Goal: Task Accomplishment & Management: Use online tool/utility

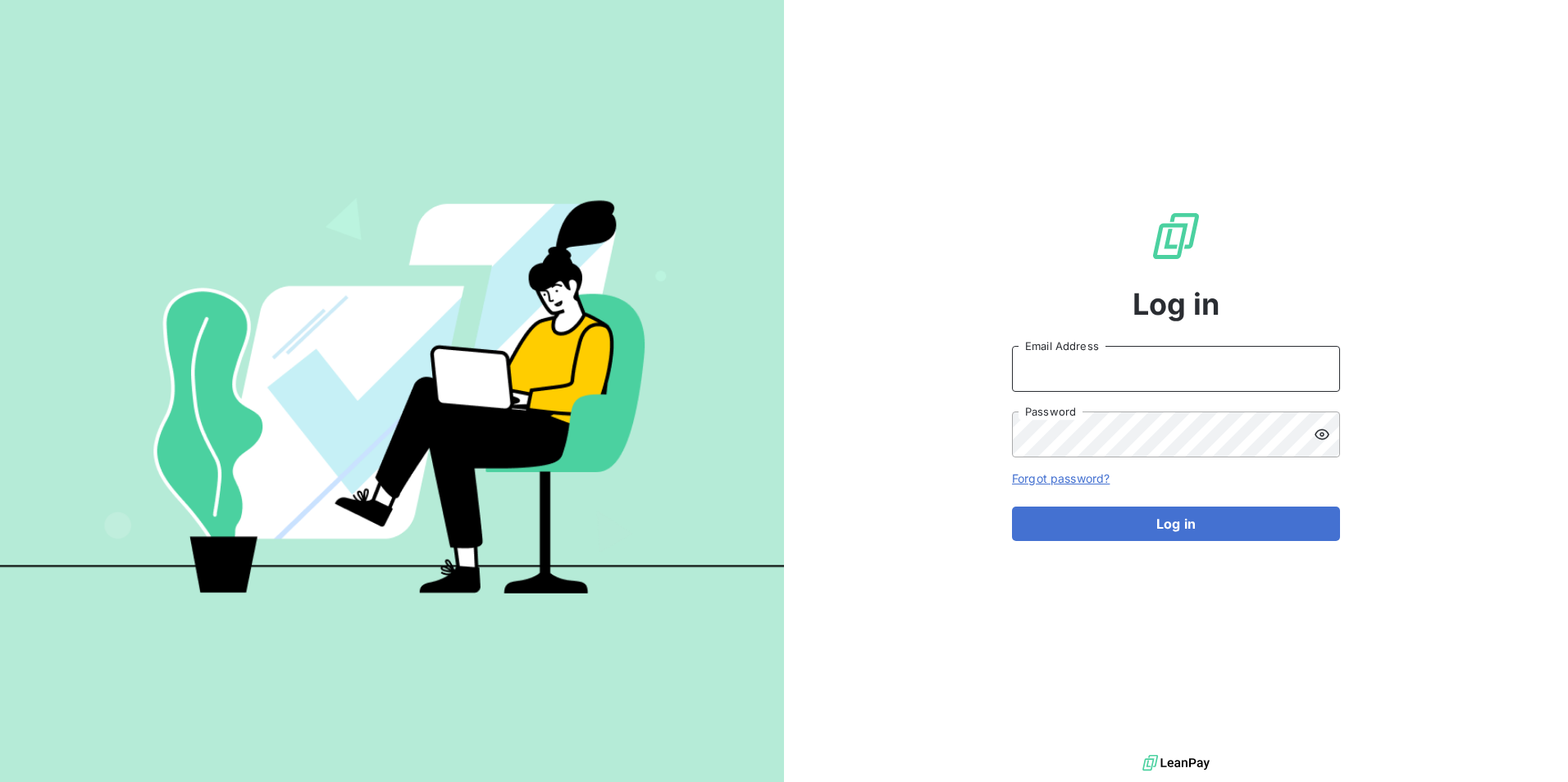
type input "[EMAIL_ADDRESS][DOMAIN_NAME]"
click at [1080, 378] on input "[EMAIL_ADDRESS][DOMAIN_NAME]" at bounding box center [1175, 369] width 328 height 46
drag, startPoint x: 901, startPoint y: 457, endPoint x: 928, endPoint y: 462, distance: 27.5
click at [901, 457] on div "Log in [EMAIL_ADDRESS][DOMAIN_NAME] Email Address Password Forgot password? Log…" at bounding box center [1175, 375] width 784 height 751
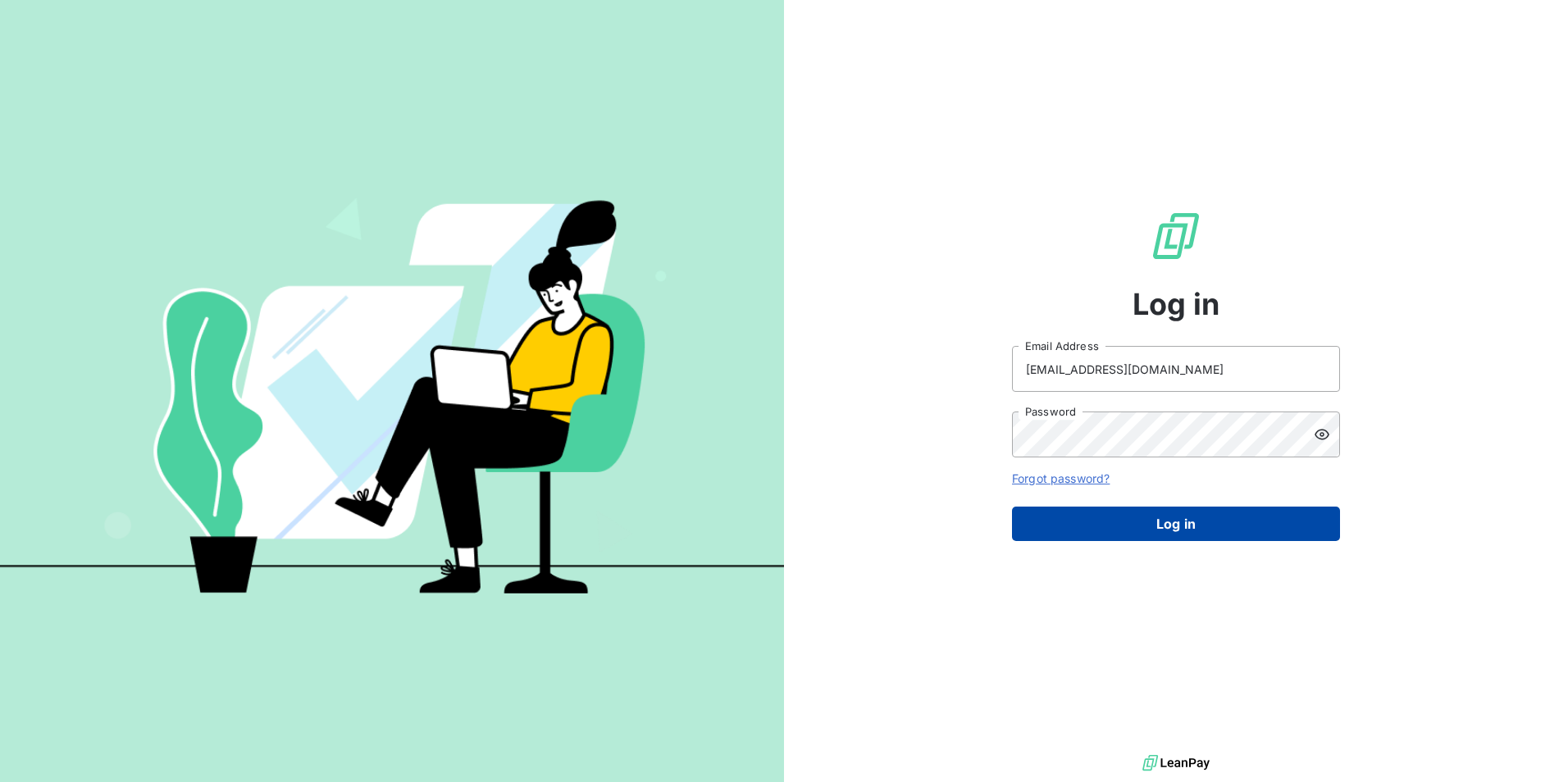
click at [1178, 525] on button "Log in" at bounding box center [1175, 524] width 328 height 35
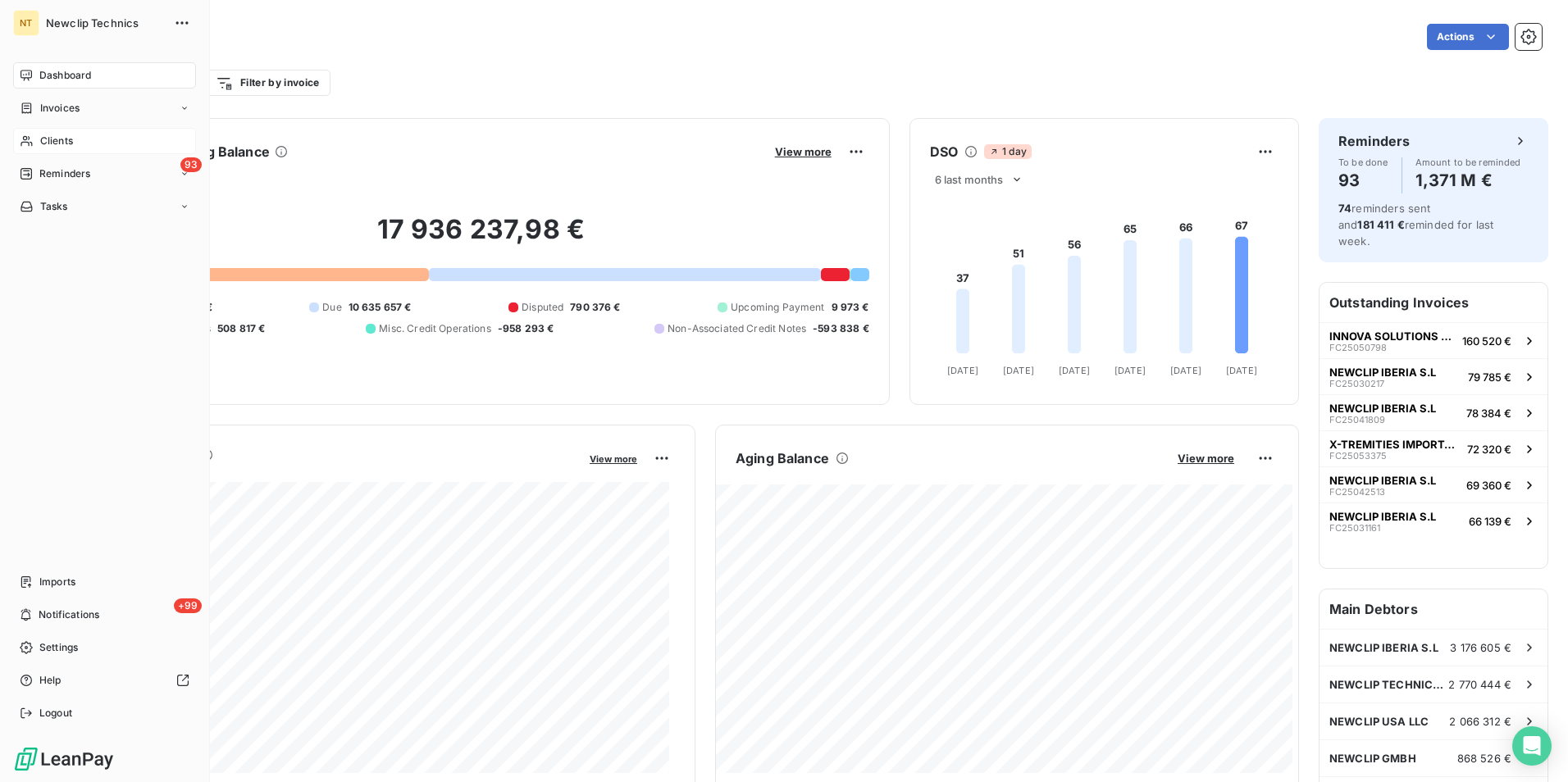
click at [32, 137] on icon at bounding box center [27, 141] width 14 height 13
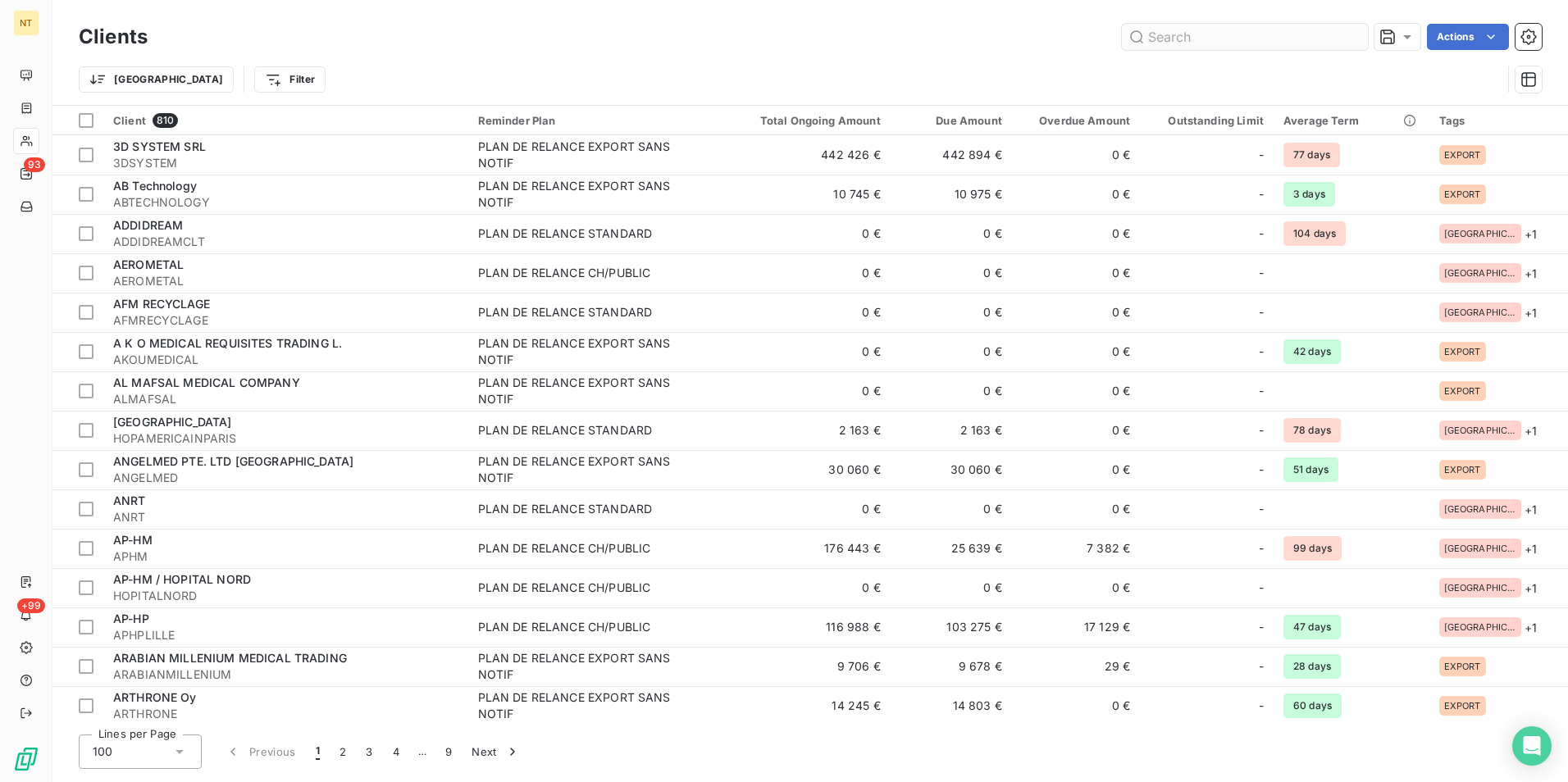
click at [1204, 28] on input "text" at bounding box center [1244, 37] width 246 height 27
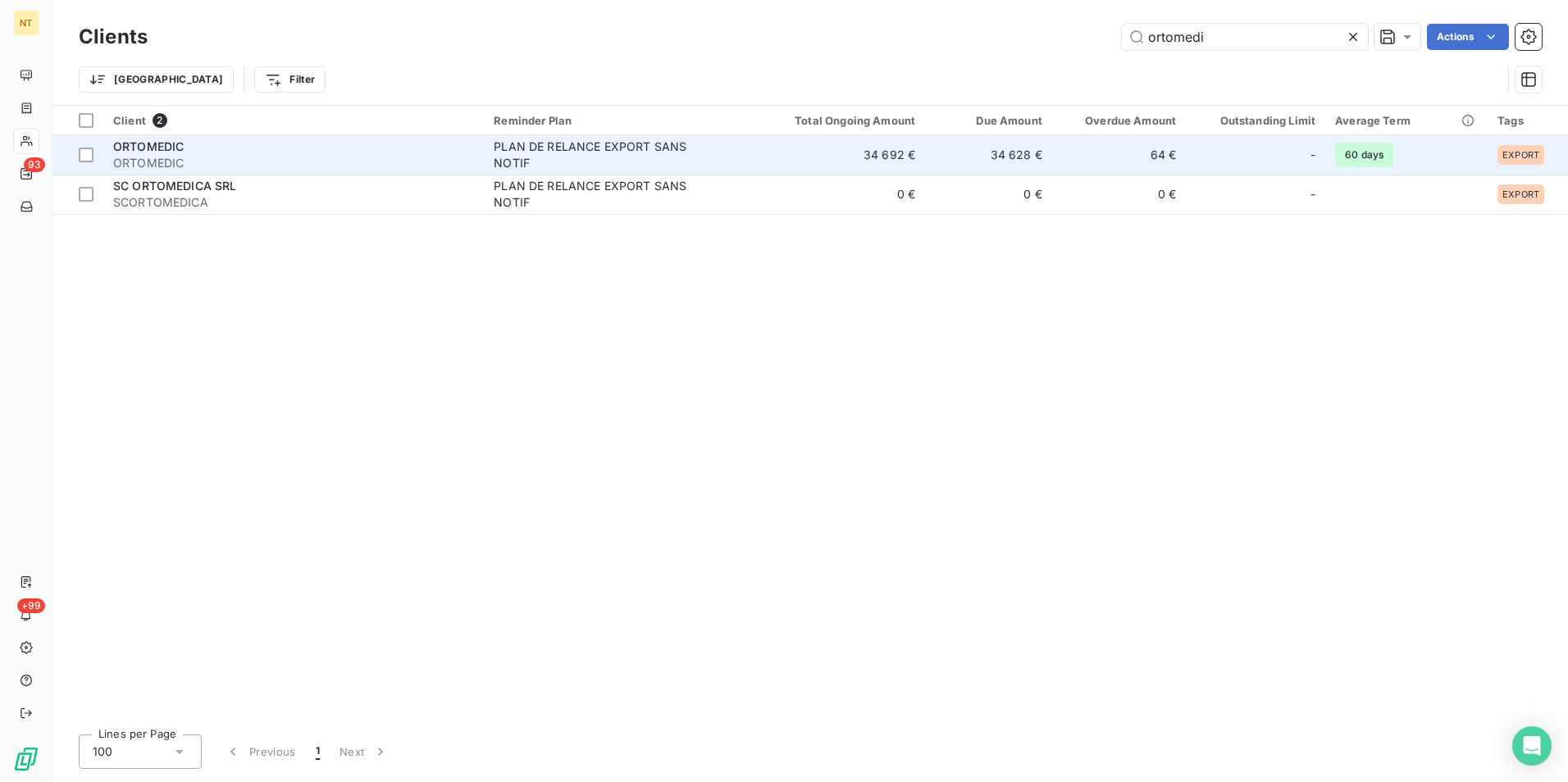
type input "ortomedi"
click at [1041, 137] on td "34 628 €" at bounding box center [987, 155] width 127 height 39
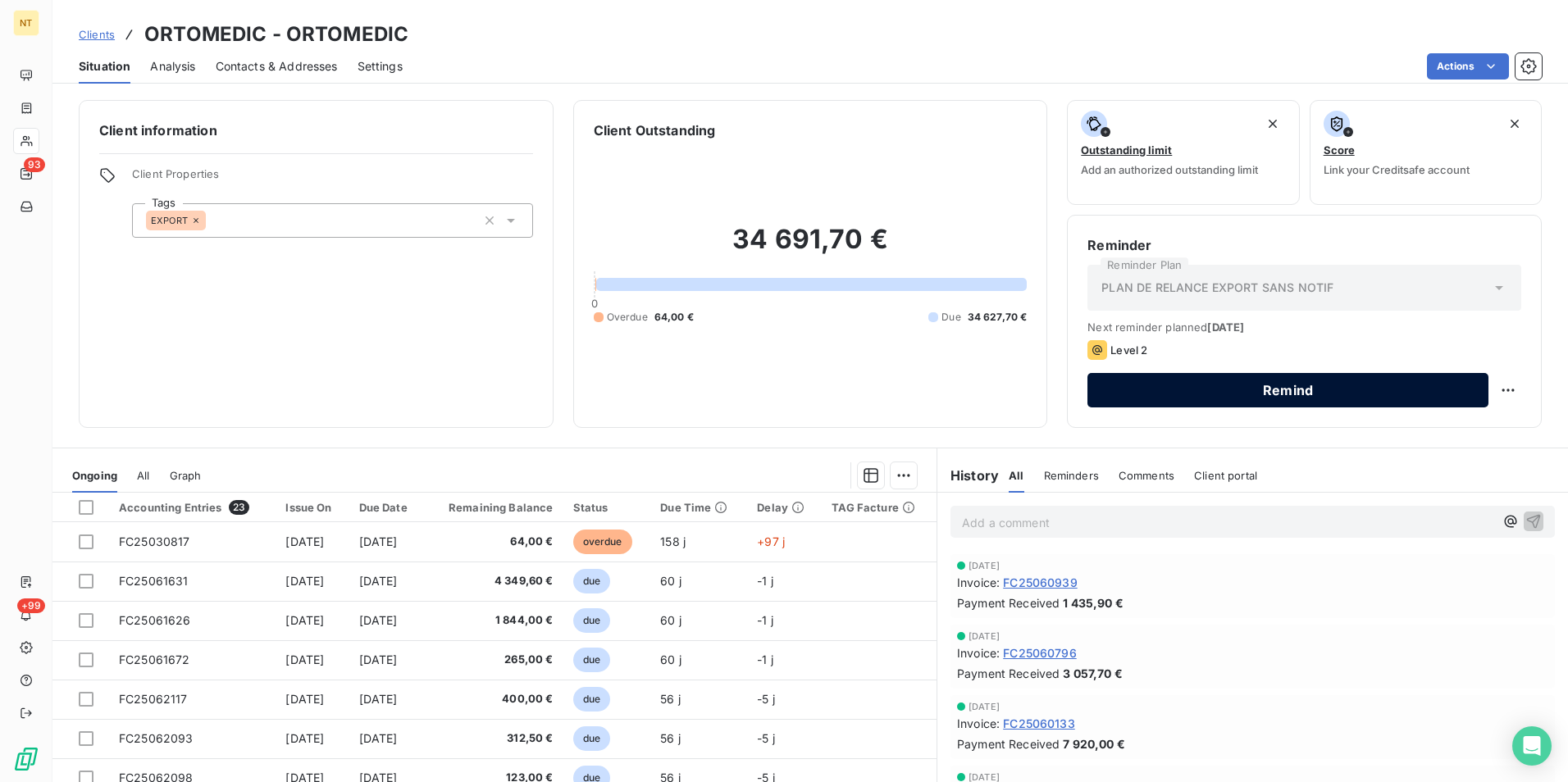
click at [1258, 396] on button "Remind" at bounding box center [1288, 390] width 401 height 35
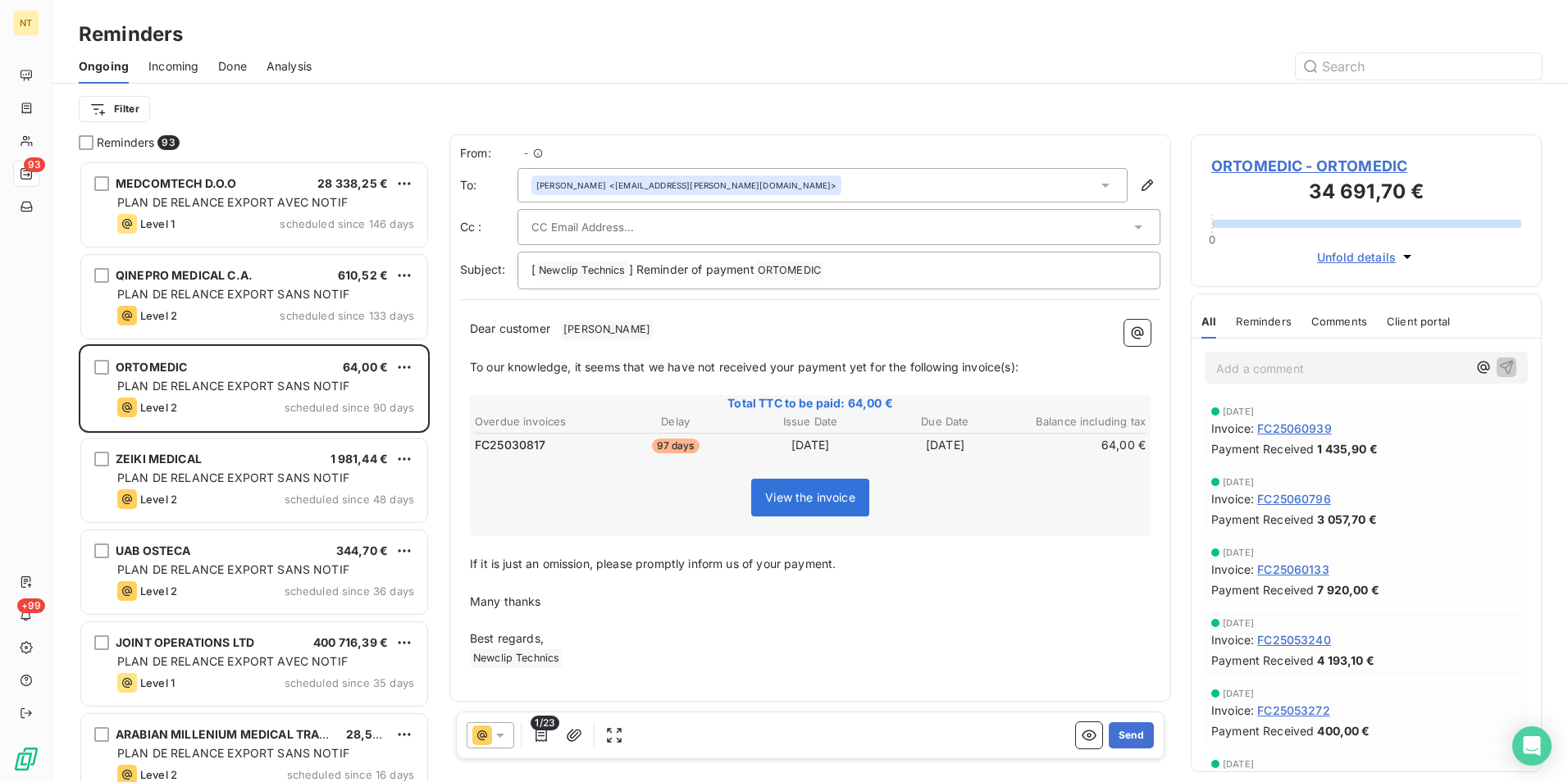
scroll to position [609, 339]
drag, startPoint x: 628, startPoint y: 332, endPoint x: 503, endPoint y: 332, distance: 125.0
click at [503, 332] on p "Dear customer ﻿ Thoresen ﻿ ﻿" at bounding box center [810, 330] width 681 height 20
click at [782, 183] on div "Bente Thoresen <bente.thoresen@ortomedic.no>" at bounding box center [823, 185] width 610 height 35
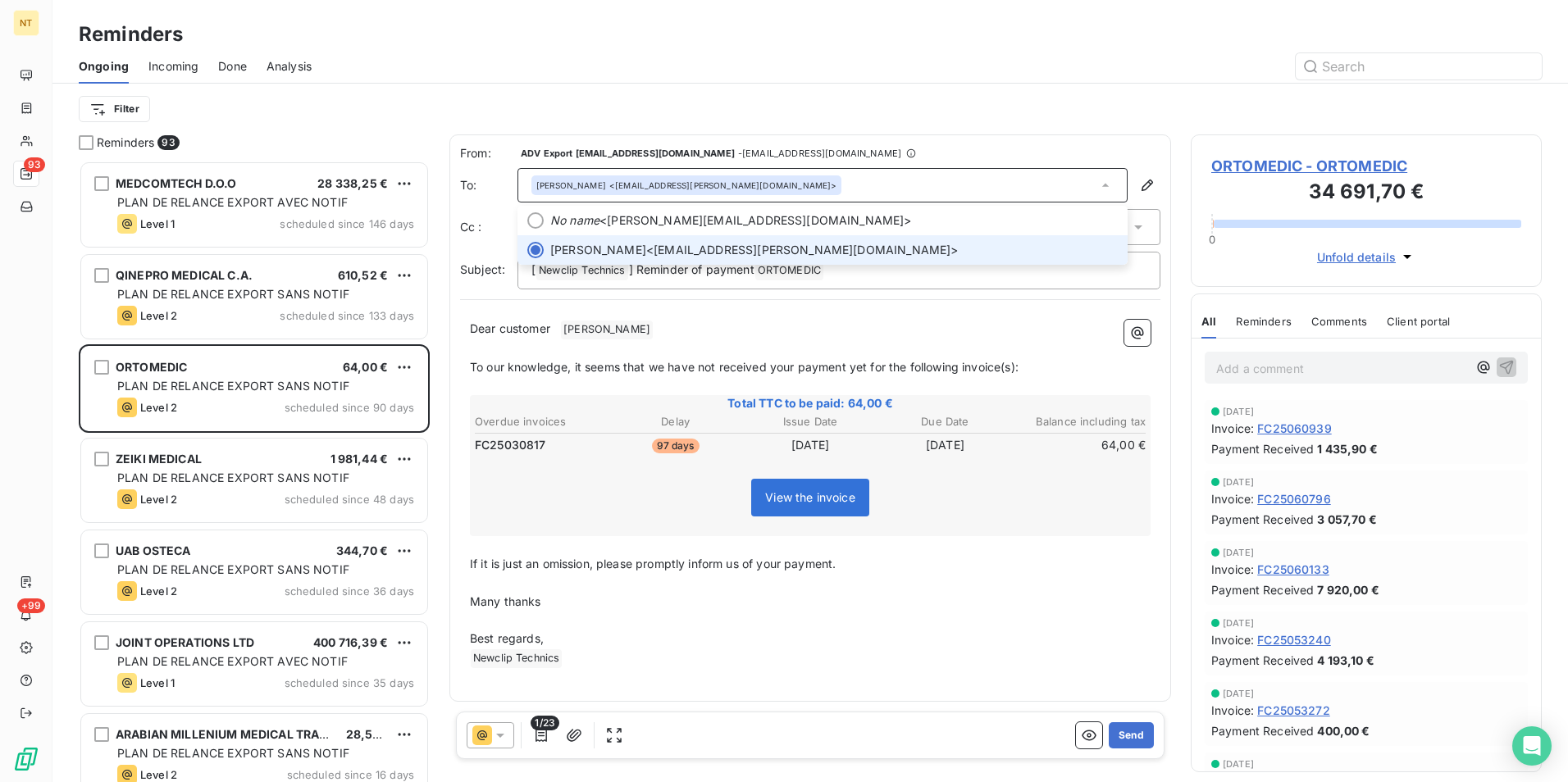
click at [809, 183] on div "Bente Thoresen <bente.thoresen@ortomedic.no>" at bounding box center [823, 185] width 610 height 35
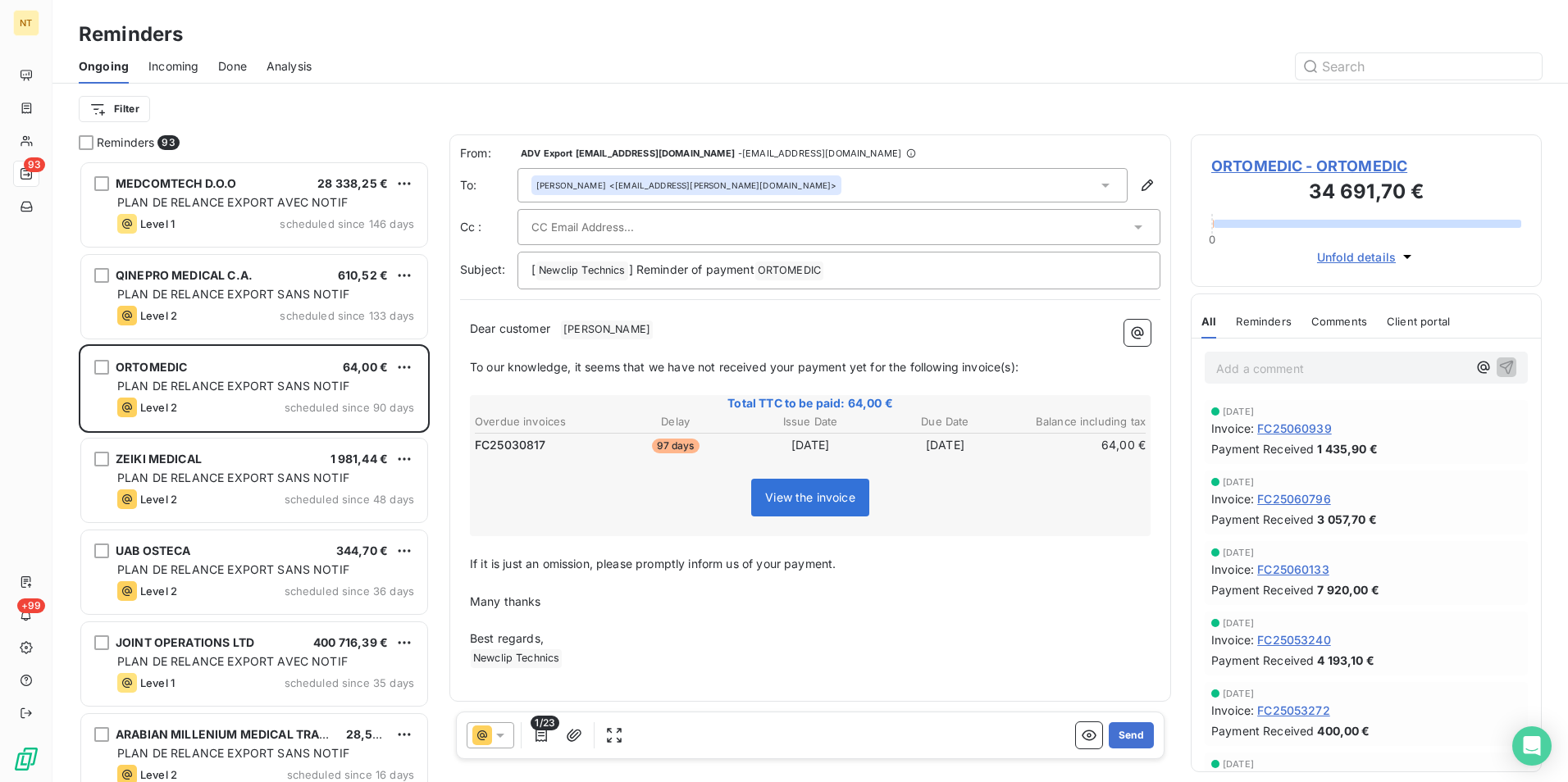
click at [613, 202] on div "From: ADV Export orders@newcliptechnics.com - orders@newcliptechnics.com To: Be…" at bounding box center [810, 217] width 700 height 145
click at [602, 234] on input "text" at bounding box center [619, 227] width 176 height 25
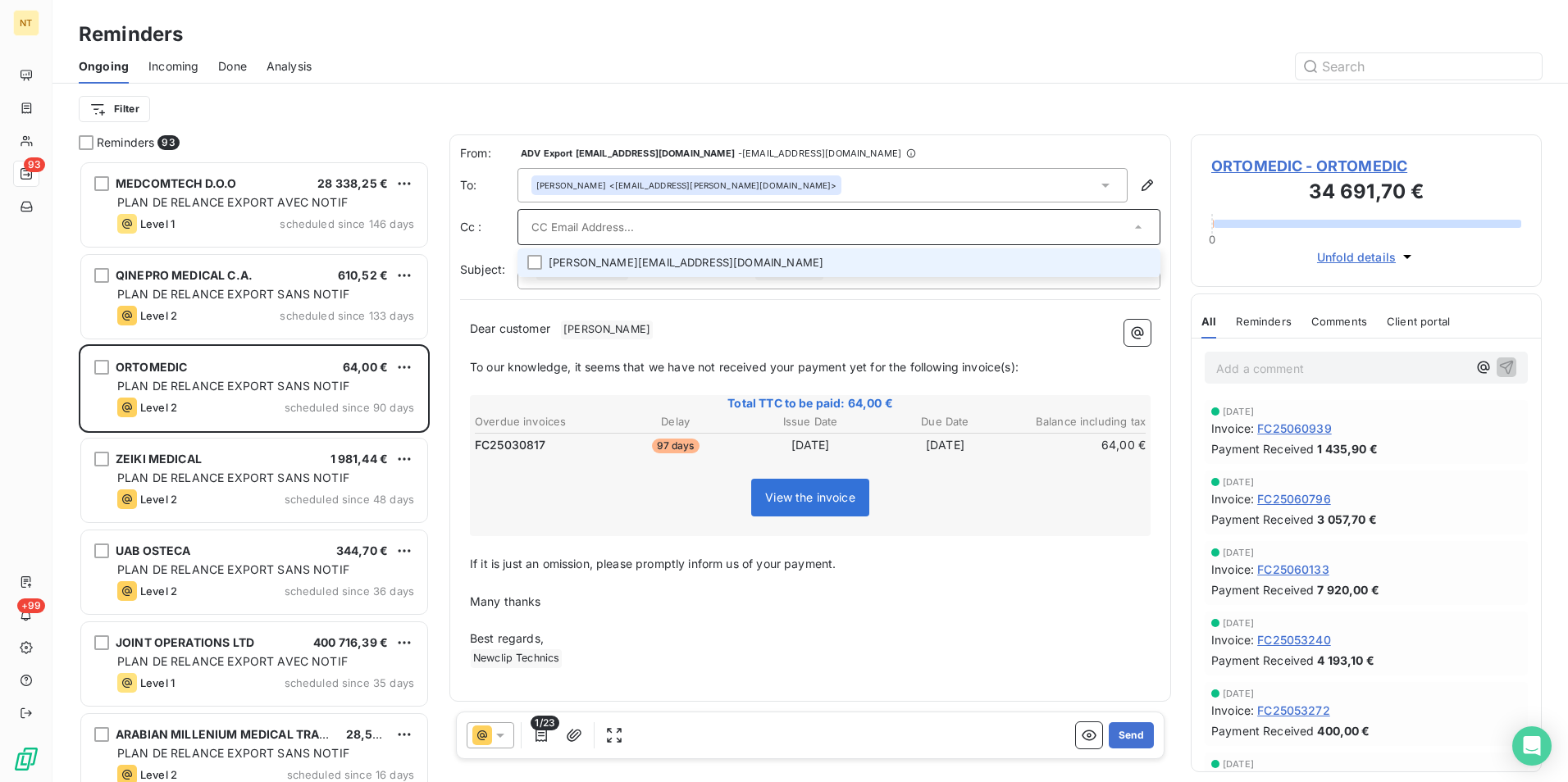
paste input "faktura@ortomedic.no"
type input "faktura@ortomedic.no"
click at [585, 257] on li "faktura@ortomedic.no" at bounding box center [839, 262] width 643 height 28
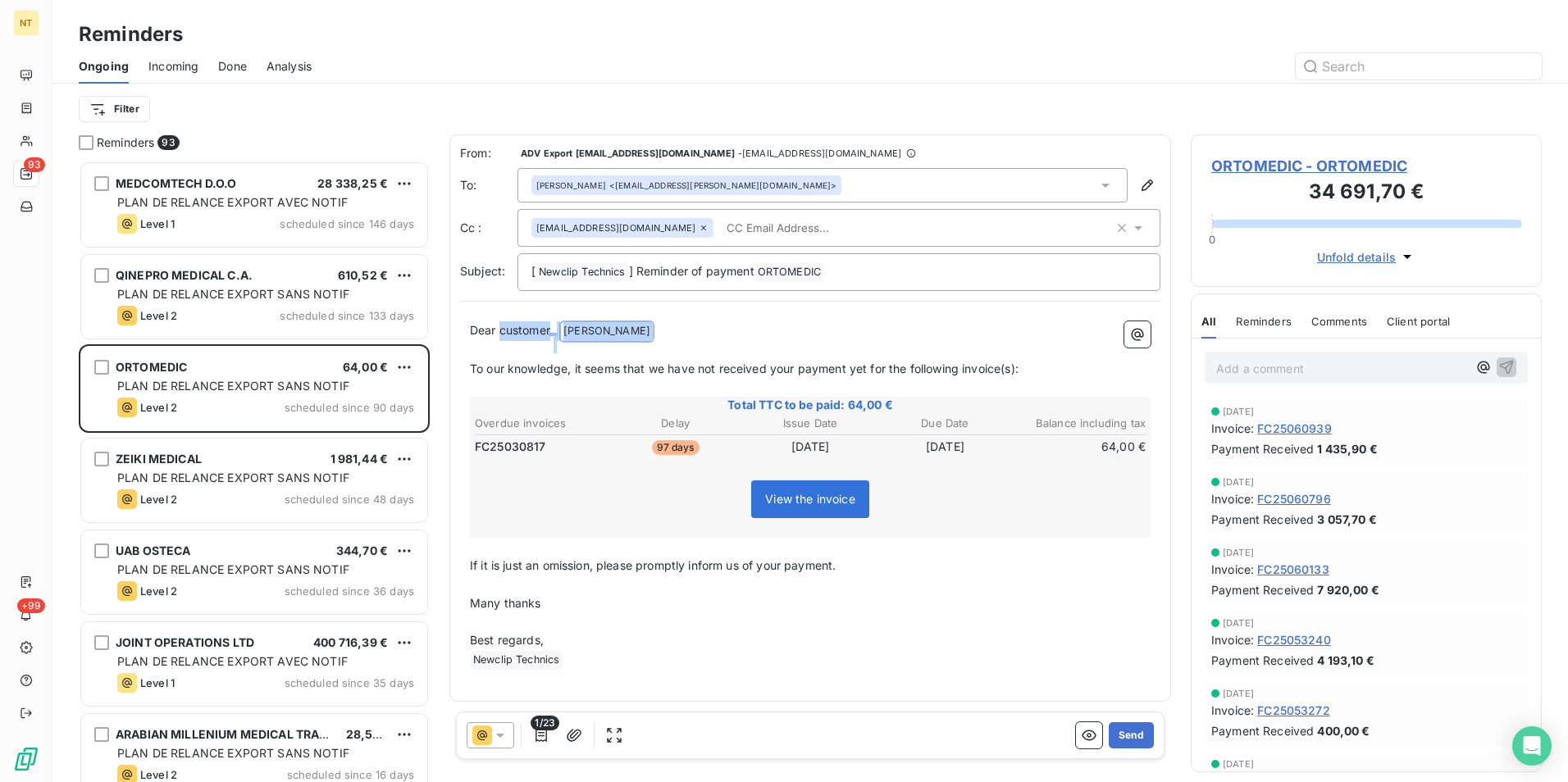
drag, startPoint x: 608, startPoint y: 337, endPoint x: 501, endPoint y: 324, distance: 107.8
click at [501, 324] on p "Dear customer ﻿ Thoresen ﻿ ﻿" at bounding box center [810, 332] width 681 height 20
click at [1130, 736] on button "Send" at bounding box center [1131, 736] width 45 height 27
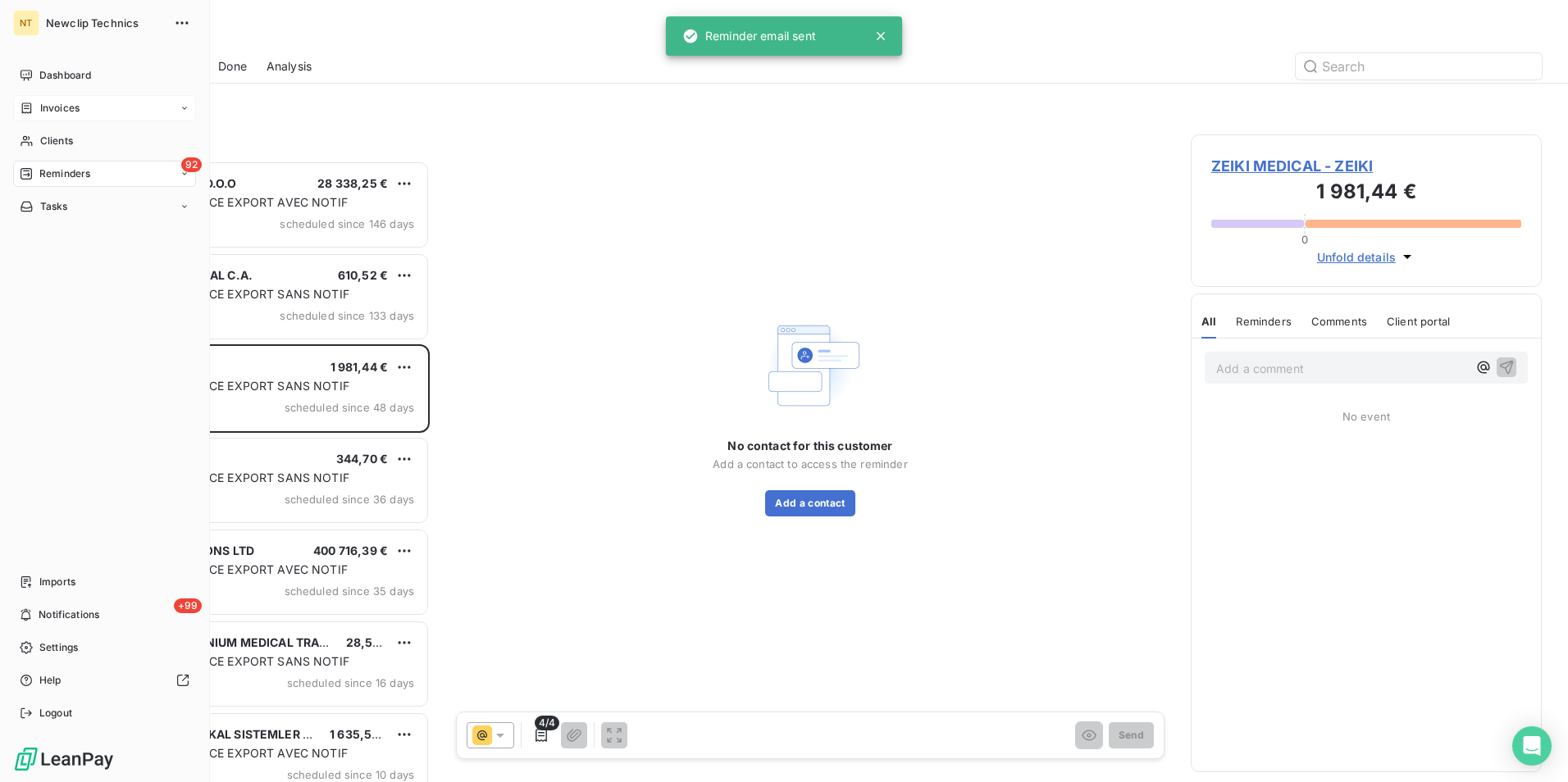
click at [43, 114] on span "Invoices" at bounding box center [59, 108] width 39 height 15
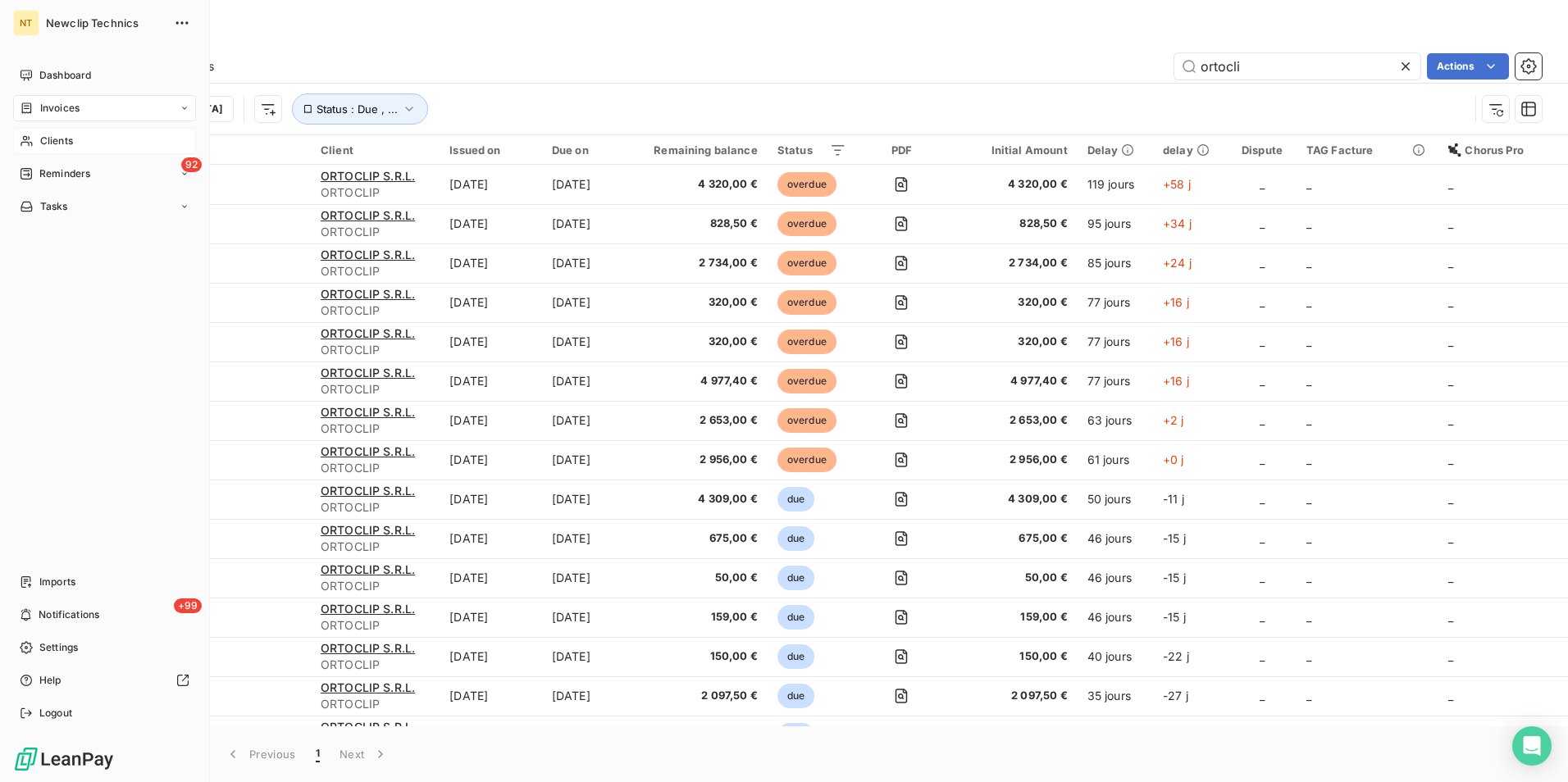
click at [86, 138] on div "Clients" at bounding box center [105, 141] width 183 height 27
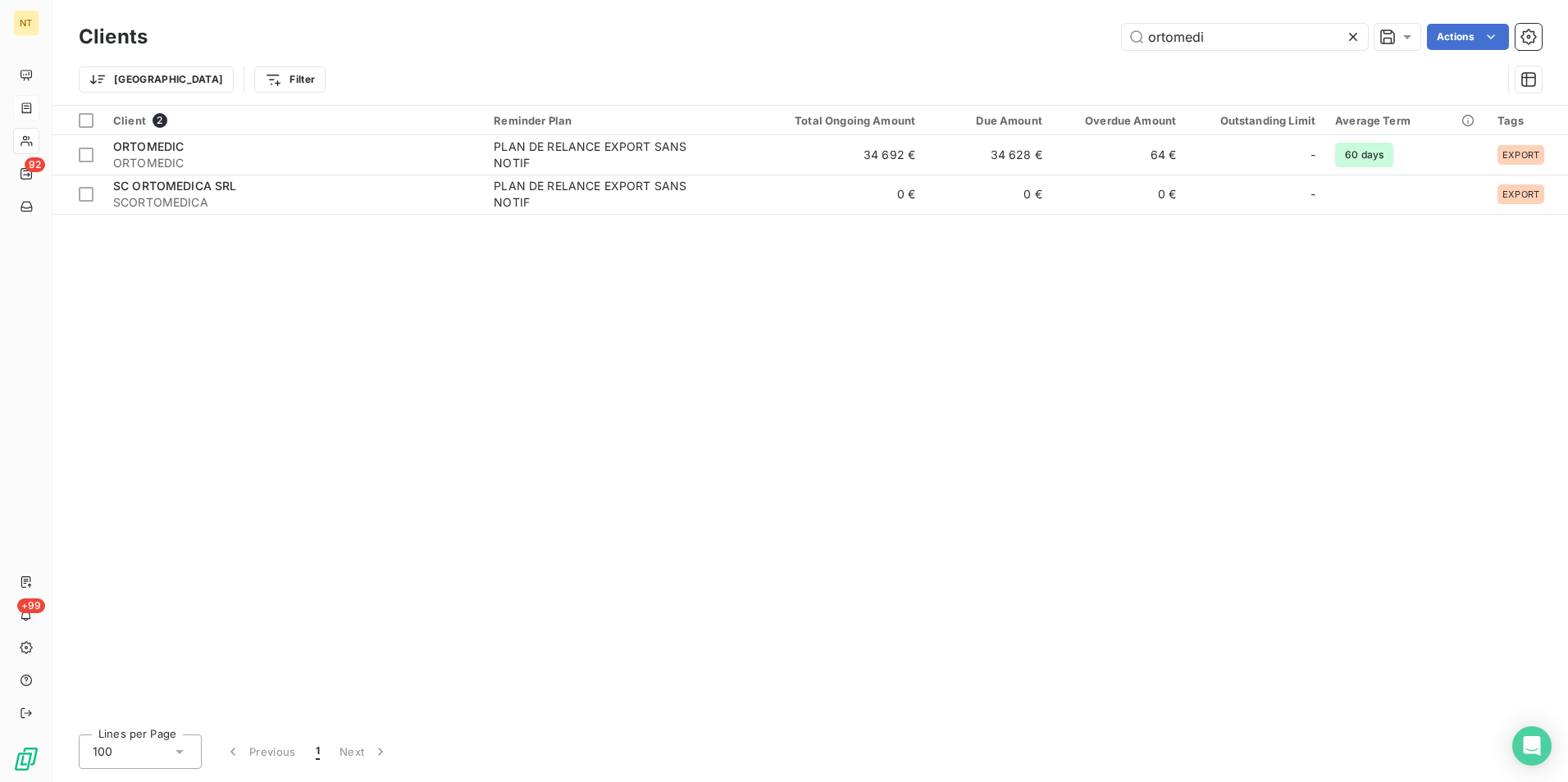
drag, startPoint x: 1182, startPoint y: 38, endPoint x: 1098, endPoint y: 43, distance: 84.1
click at [1098, 43] on div "ortomedi Actions" at bounding box center [854, 37] width 1374 height 27
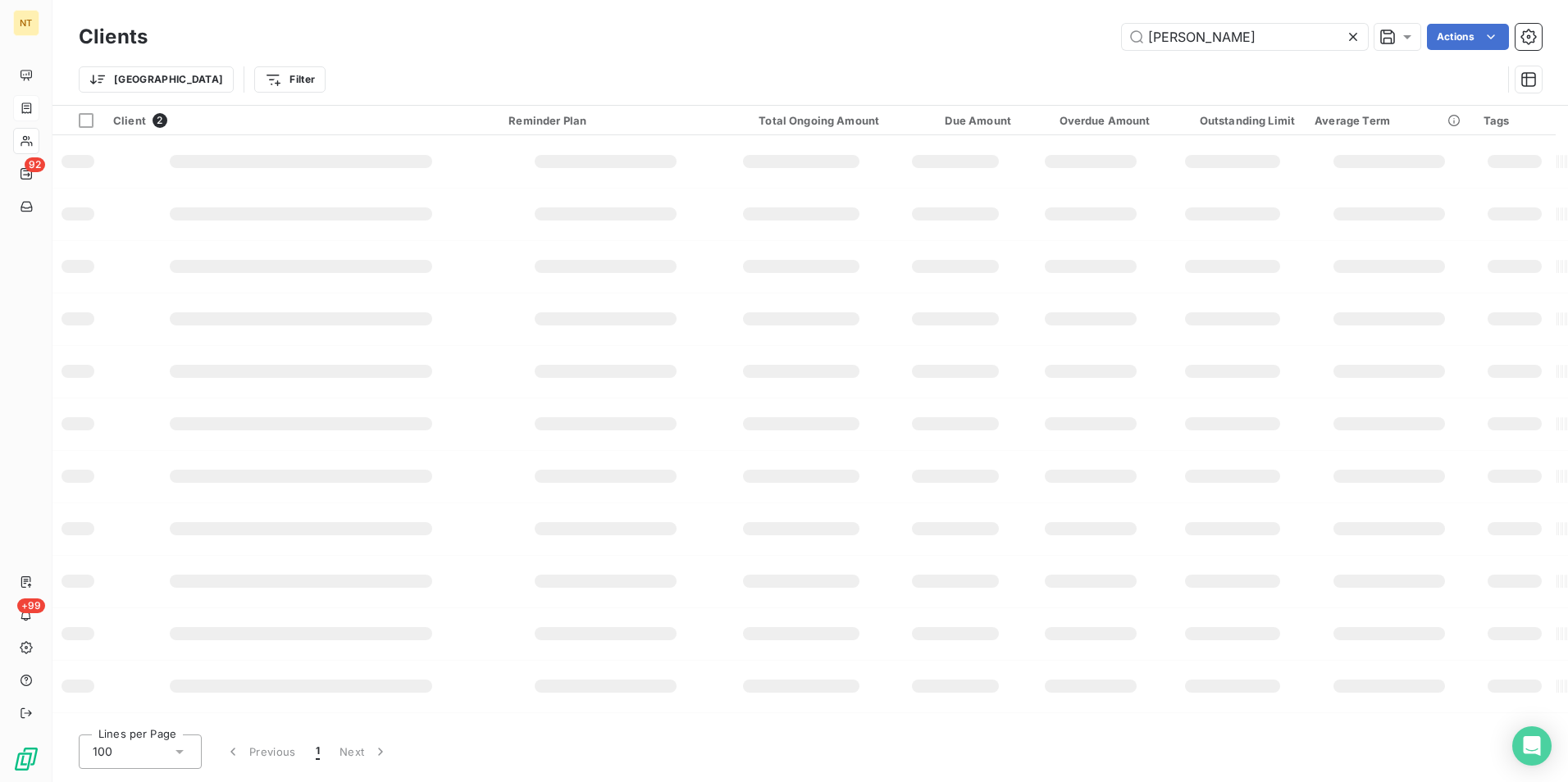
type input "fischer"
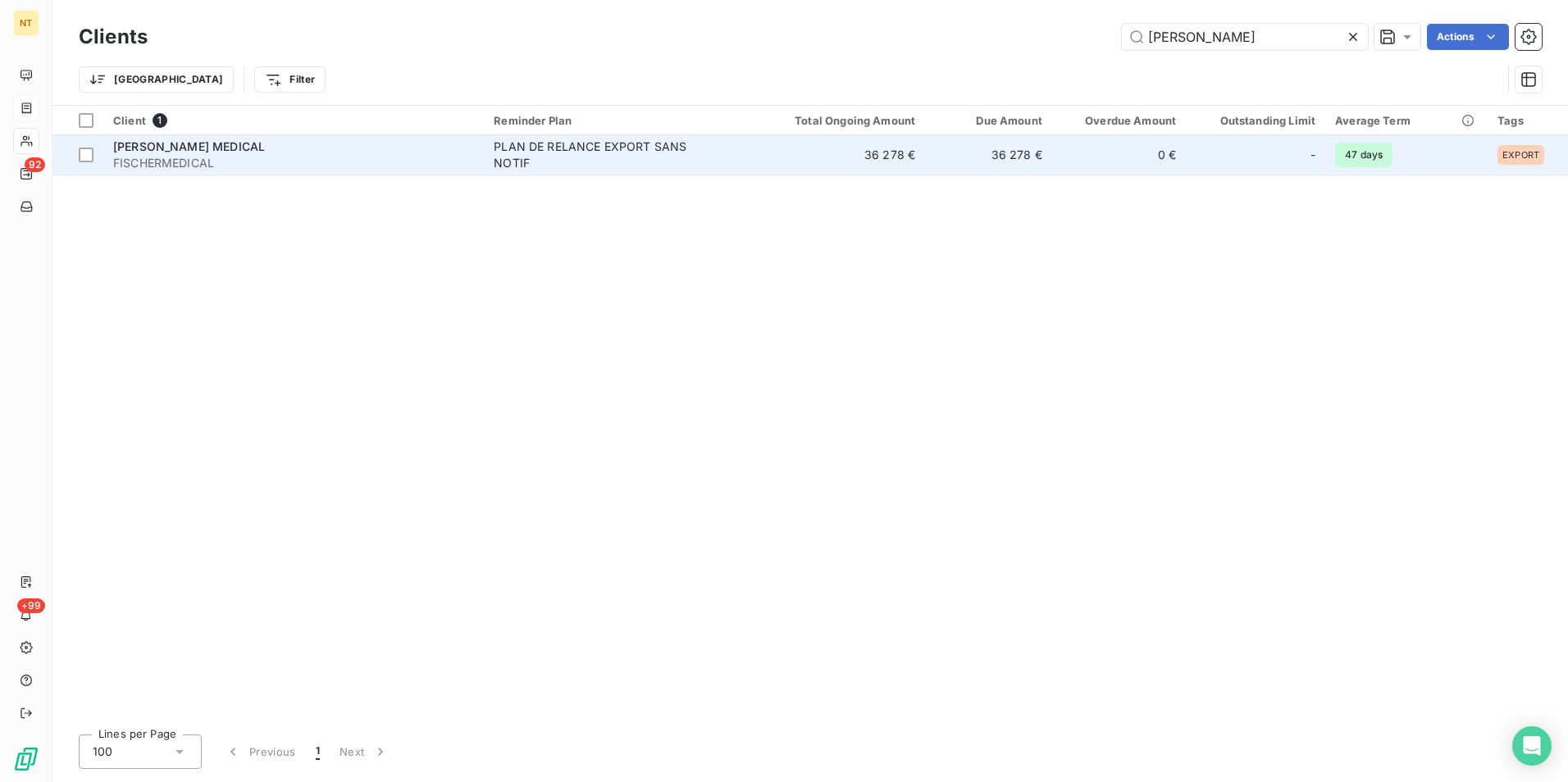
click at [1154, 151] on td "0 €" at bounding box center [1119, 155] width 134 height 39
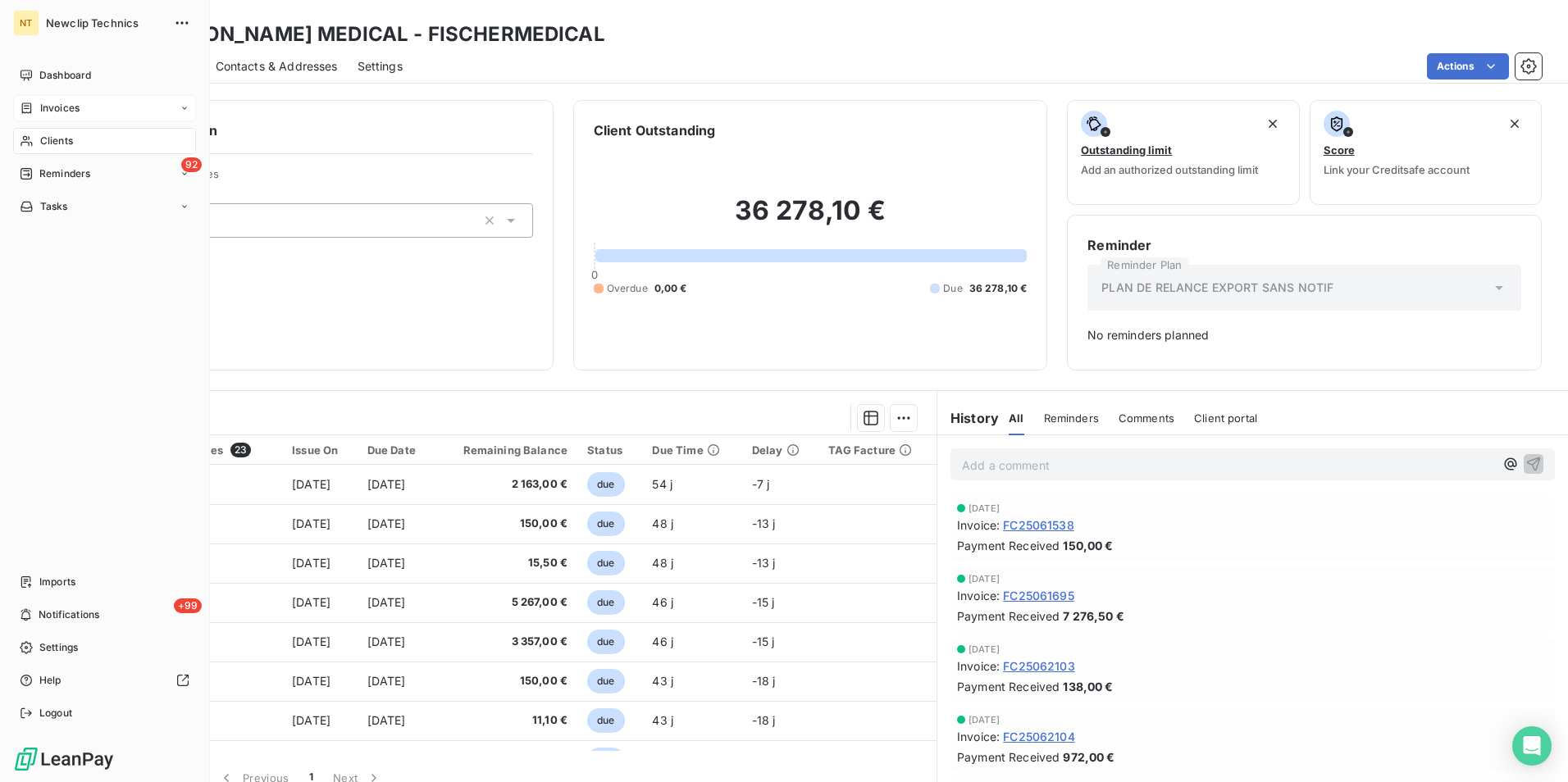
click at [98, 102] on div "Invoices" at bounding box center [105, 108] width 183 height 27
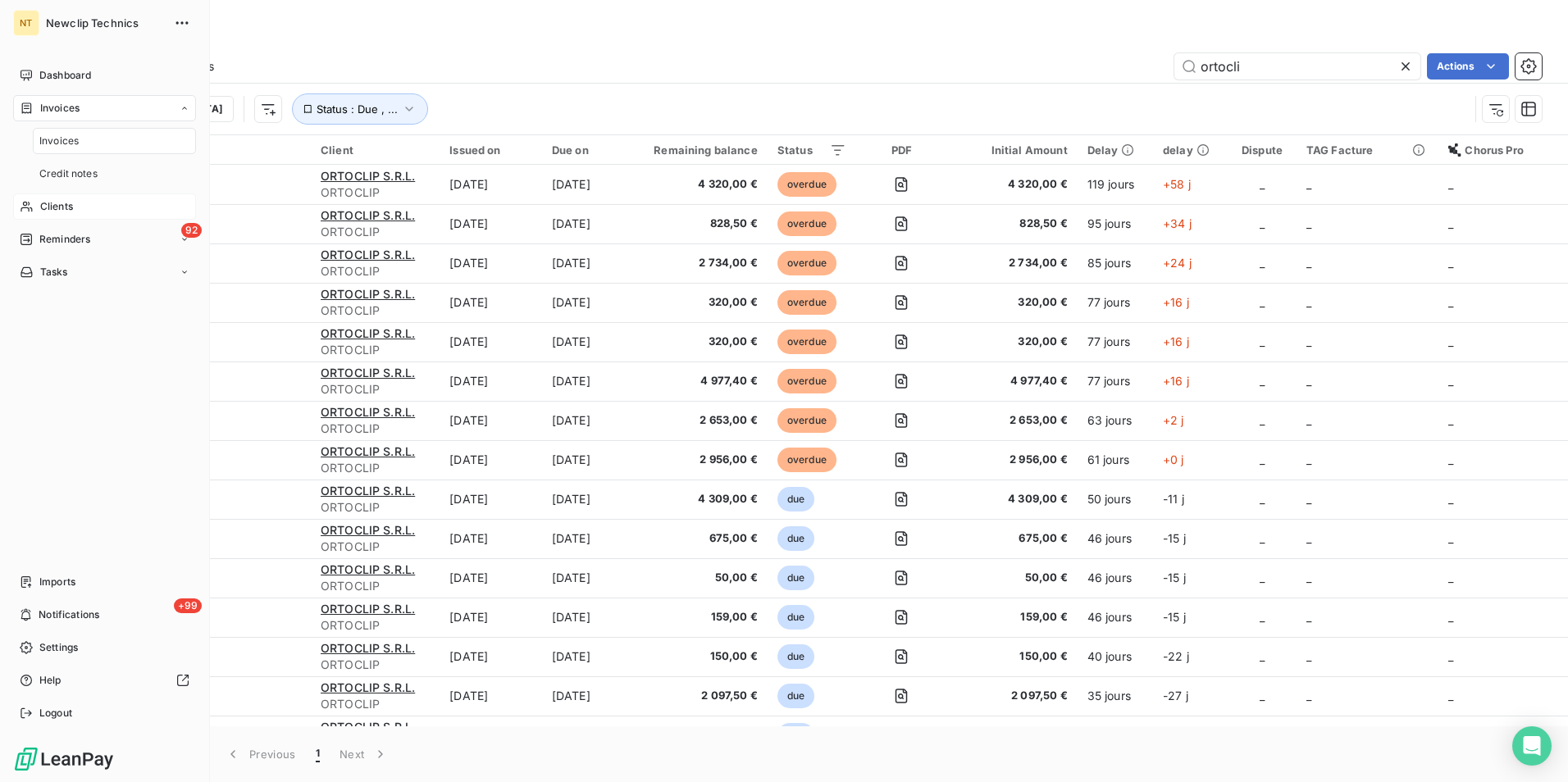
click at [68, 203] on span "Clients" at bounding box center [56, 207] width 33 height 15
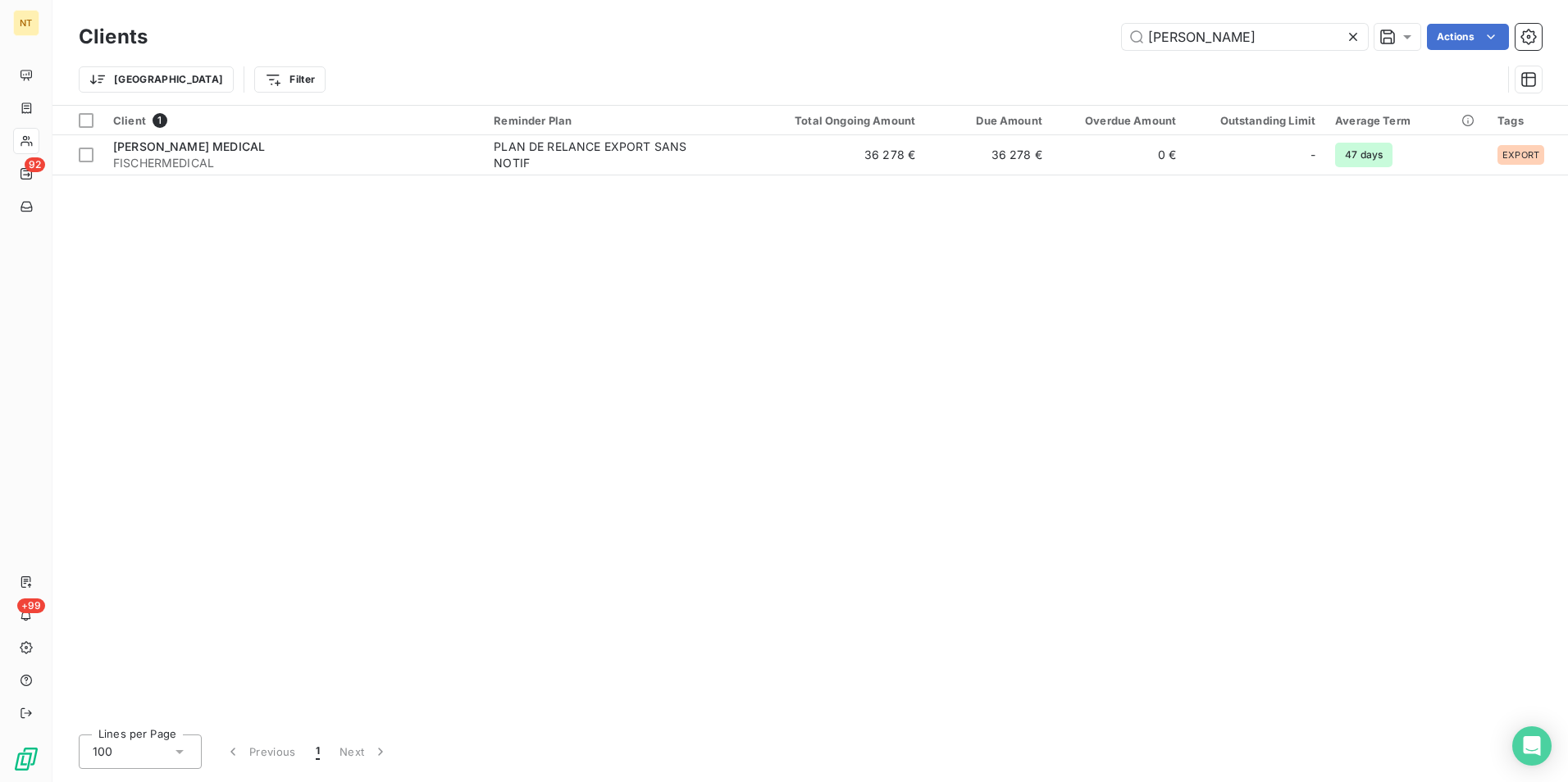
drag, startPoint x: 1184, startPoint y: 29, endPoint x: 1091, endPoint y: 34, distance: 93.1
click at [1091, 34] on div "fischer Actions" at bounding box center [854, 37] width 1374 height 27
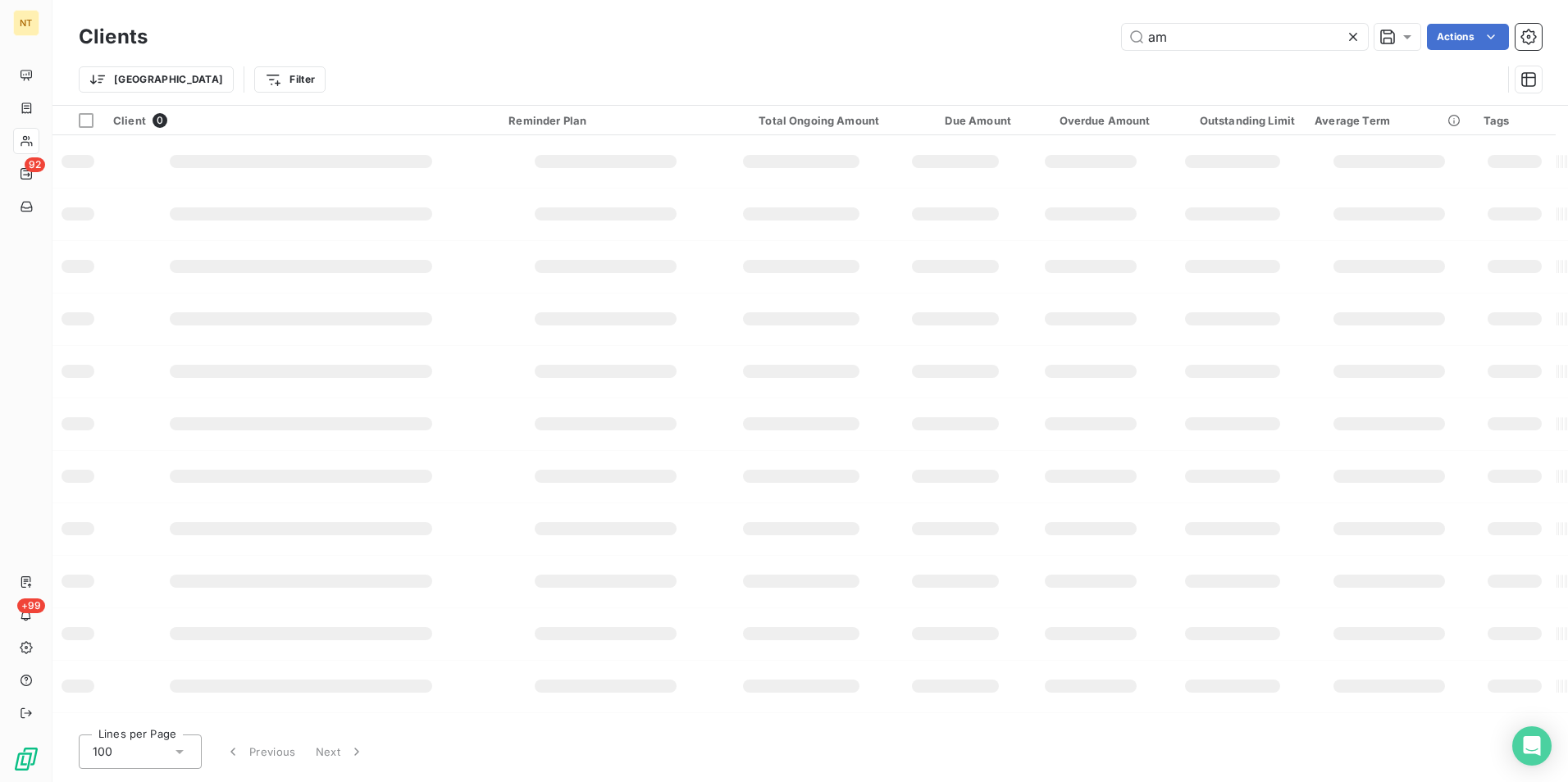
type input "a"
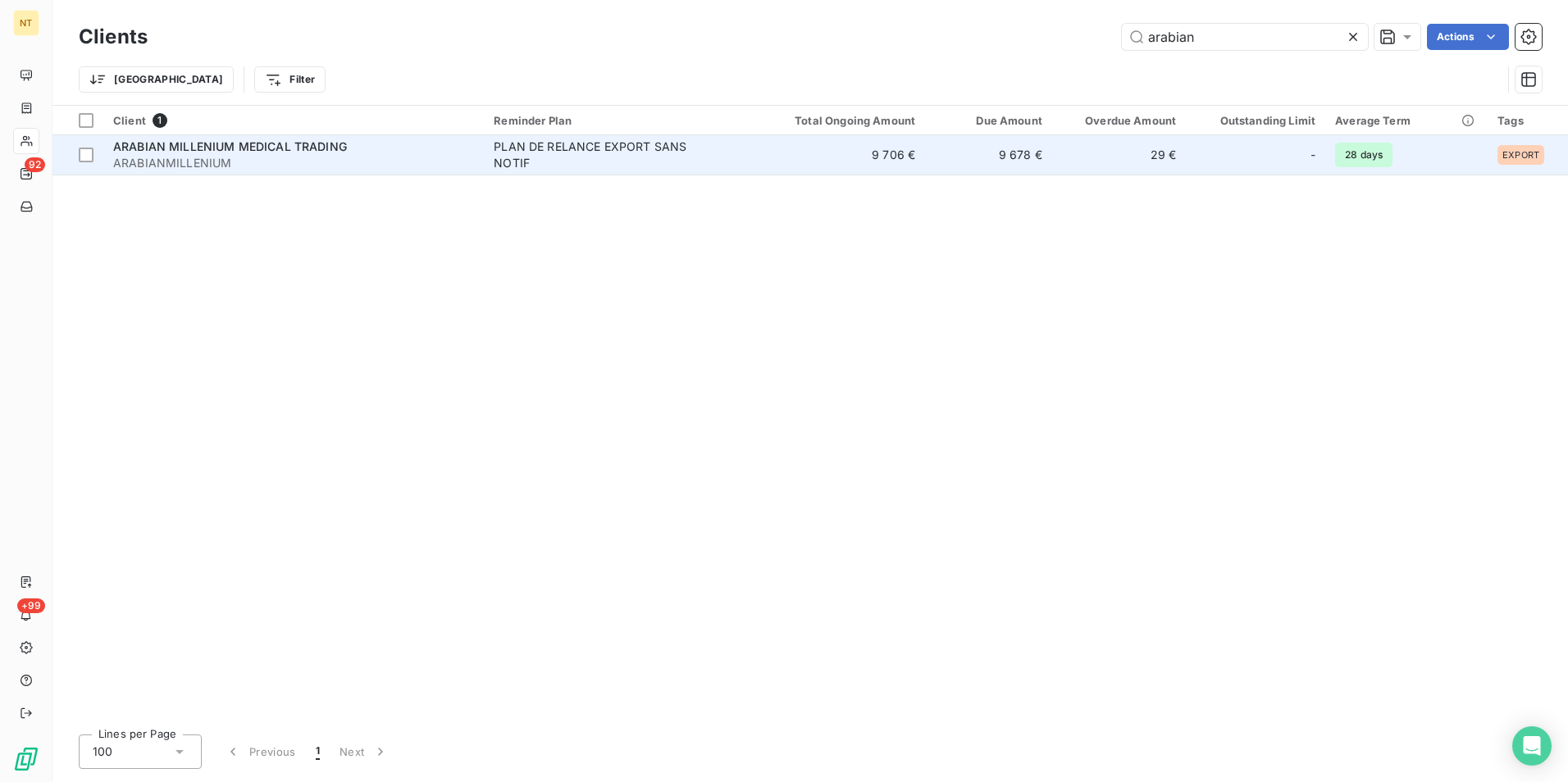
type input "arabian"
click at [1055, 170] on td "29 €" at bounding box center [1119, 155] width 134 height 39
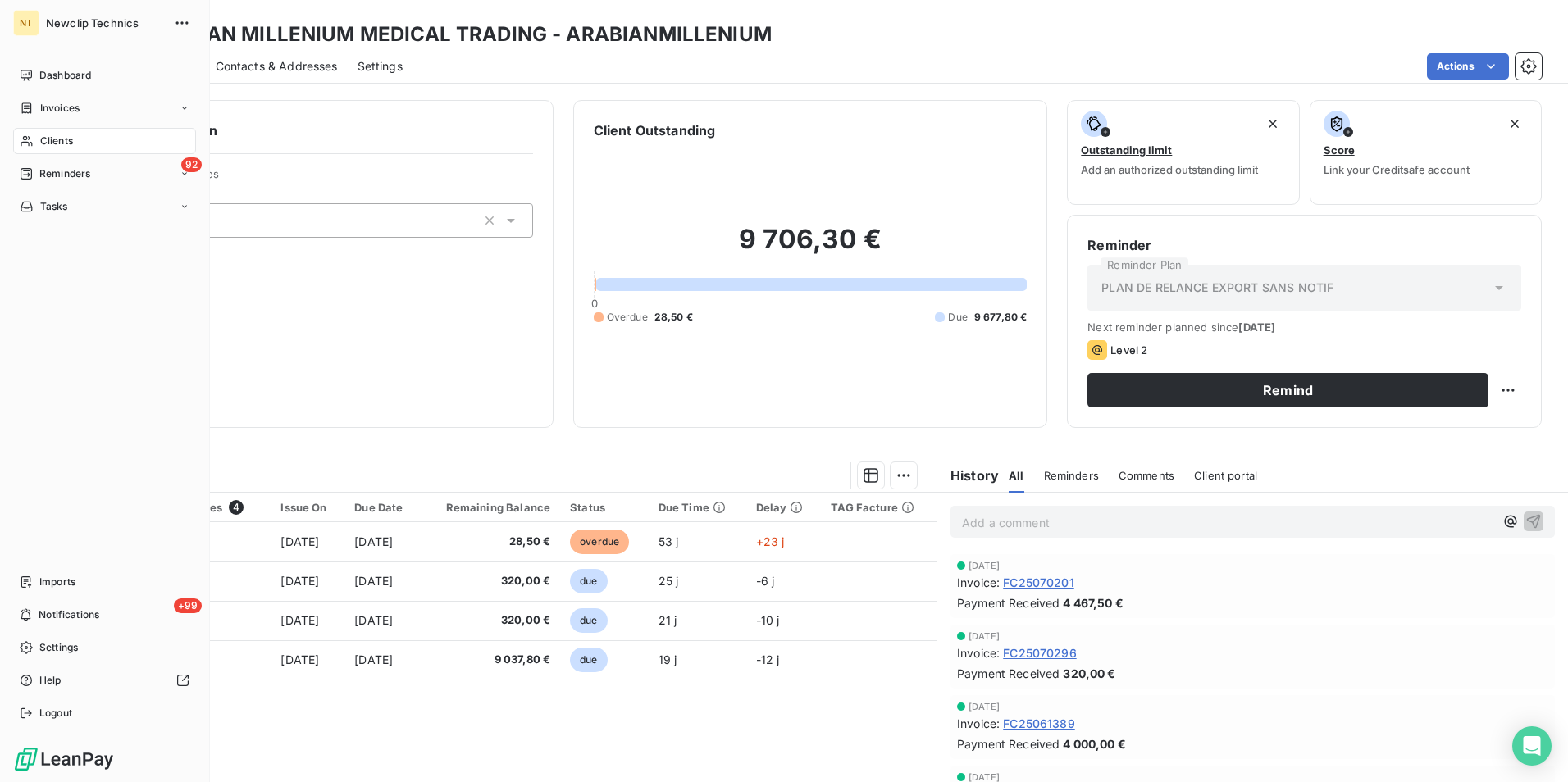
click at [91, 141] on div "Clients" at bounding box center [105, 141] width 183 height 27
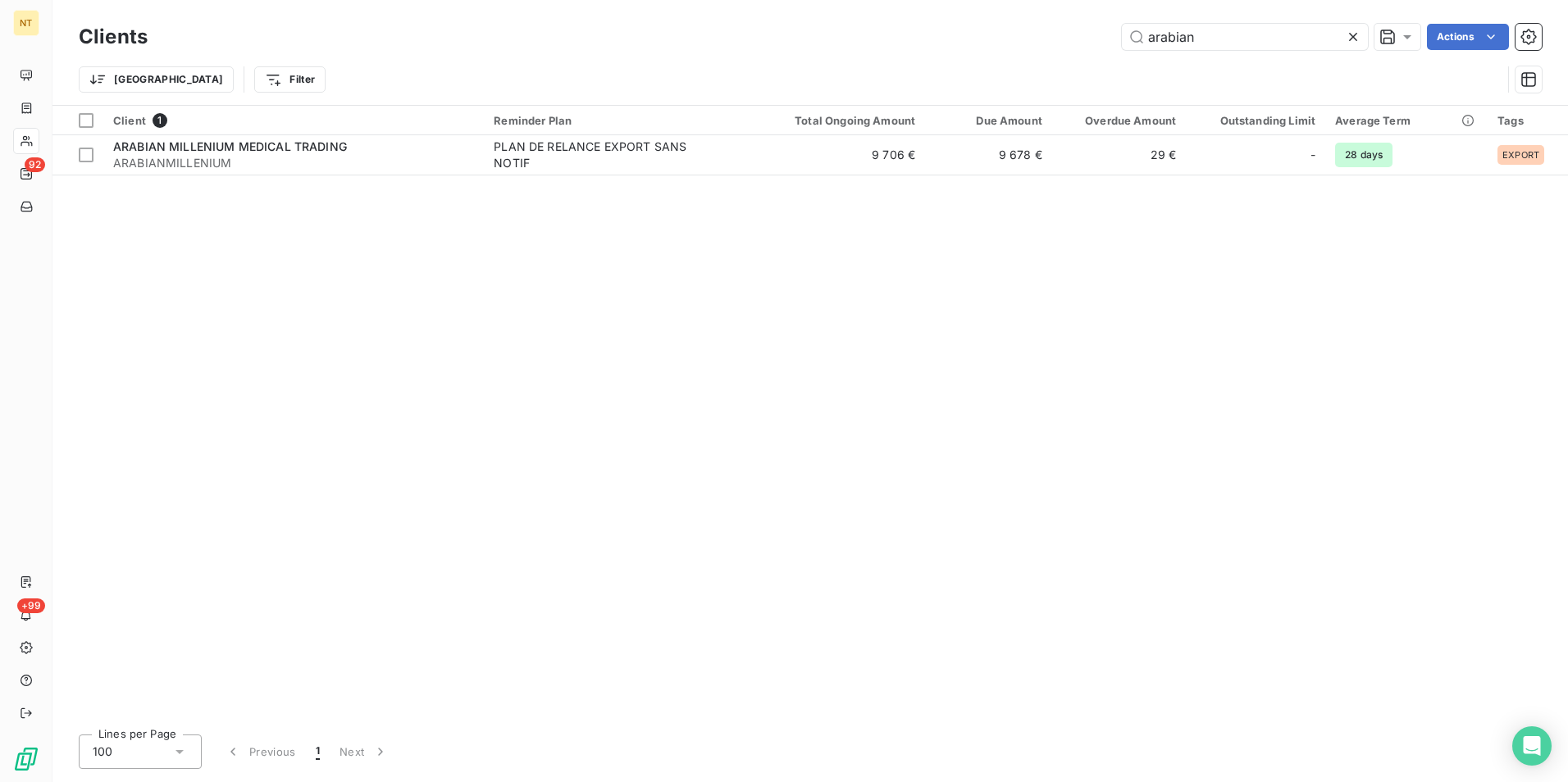
drag, startPoint x: 1200, startPoint y: 34, endPoint x: 1091, endPoint y: 36, distance: 109.0
click at [1091, 36] on div "arabian Actions" at bounding box center [854, 37] width 1374 height 27
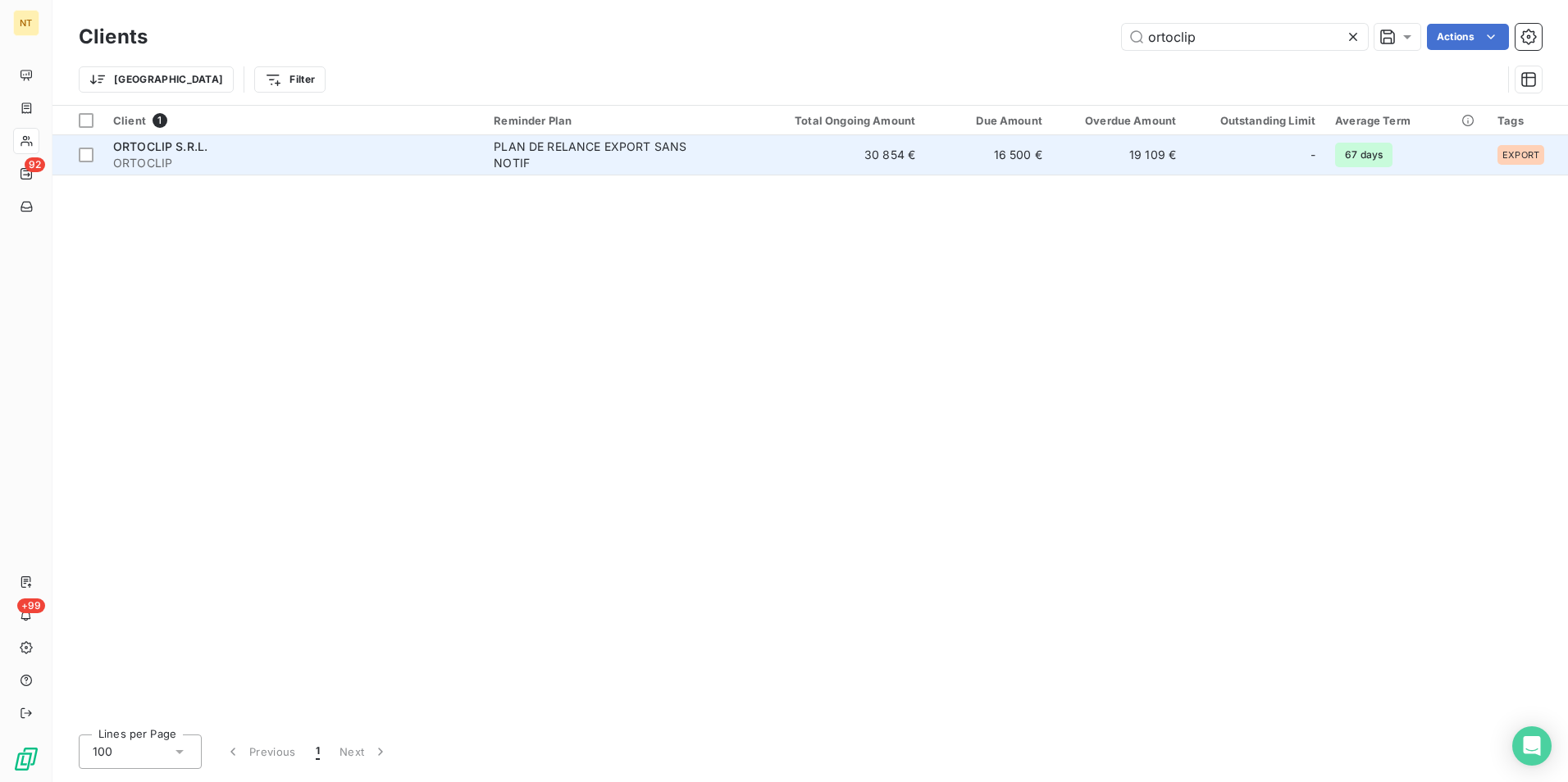
type input "ortoclip"
click at [911, 163] on td "30 854 €" at bounding box center [839, 155] width 169 height 39
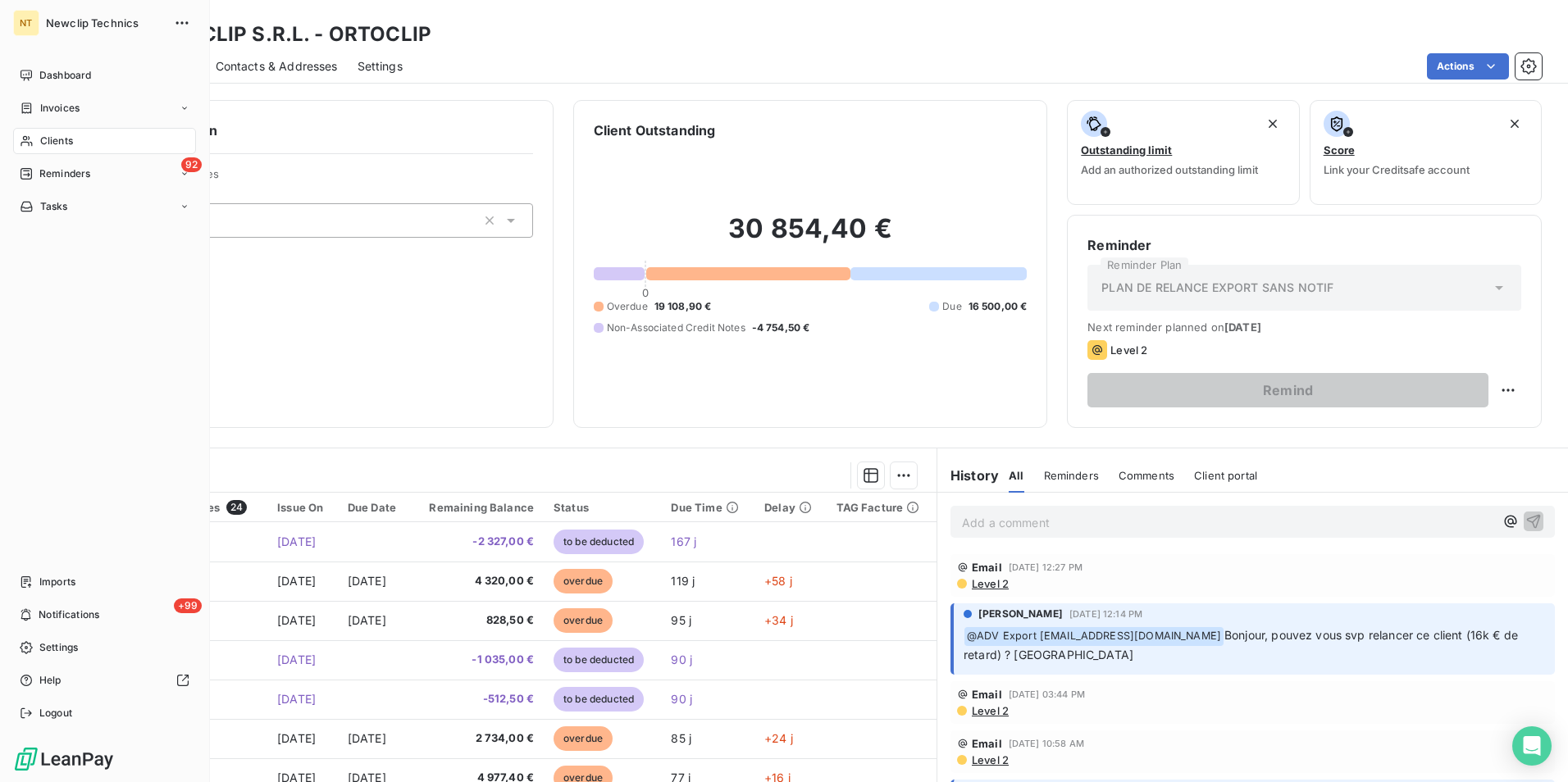
click at [63, 140] on span "Clients" at bounding box center [56, 141] width 33 height 15
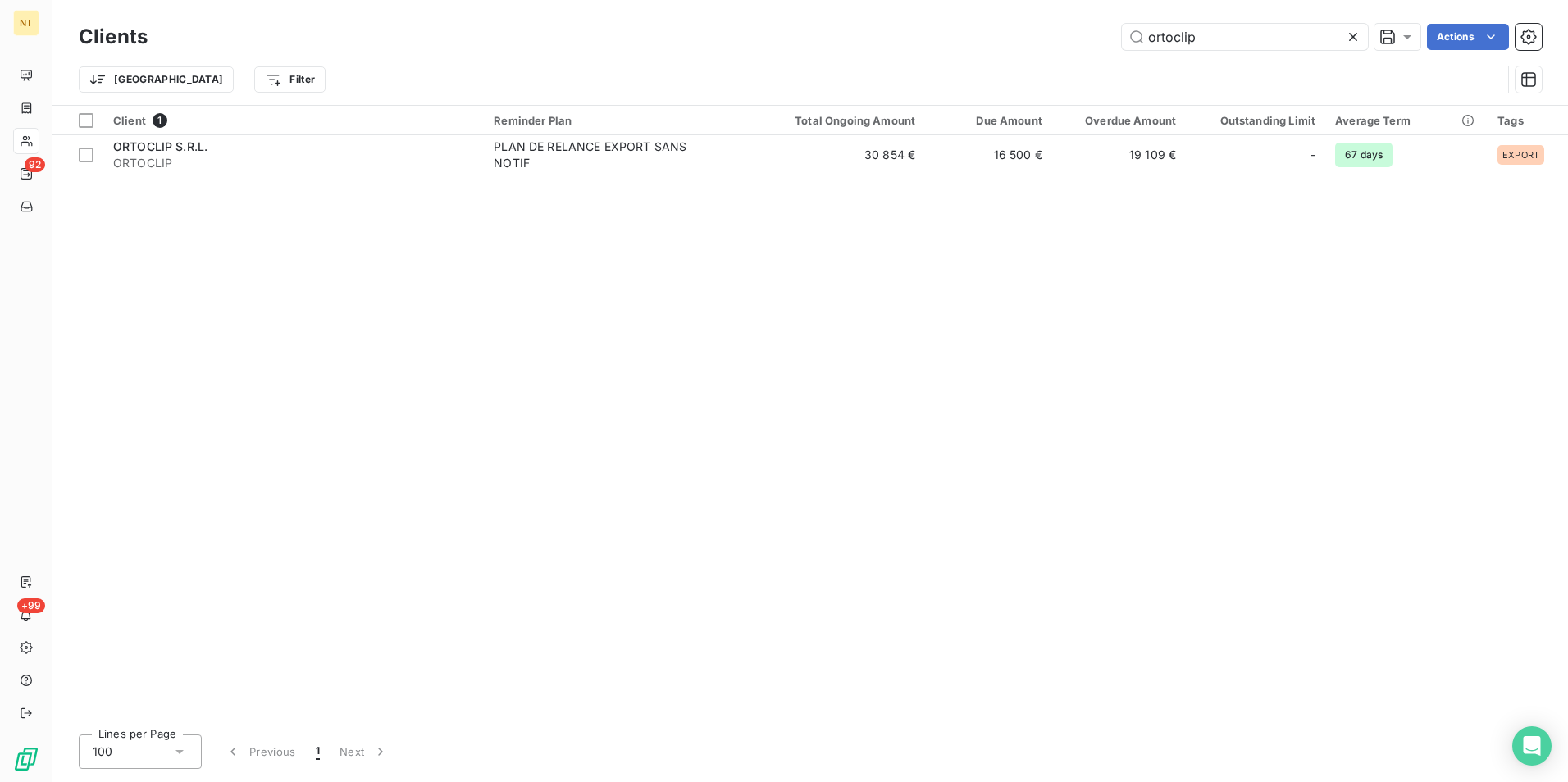
drag, startPoint x: 1178, startPoint y: 38, endPoint x: 1074, endPoint y: 42, distance: 104.1
click at [1074, 42] on div "ortoclip Actions" at bounding box center [854, 37] width 1374 height 27
type input "p"
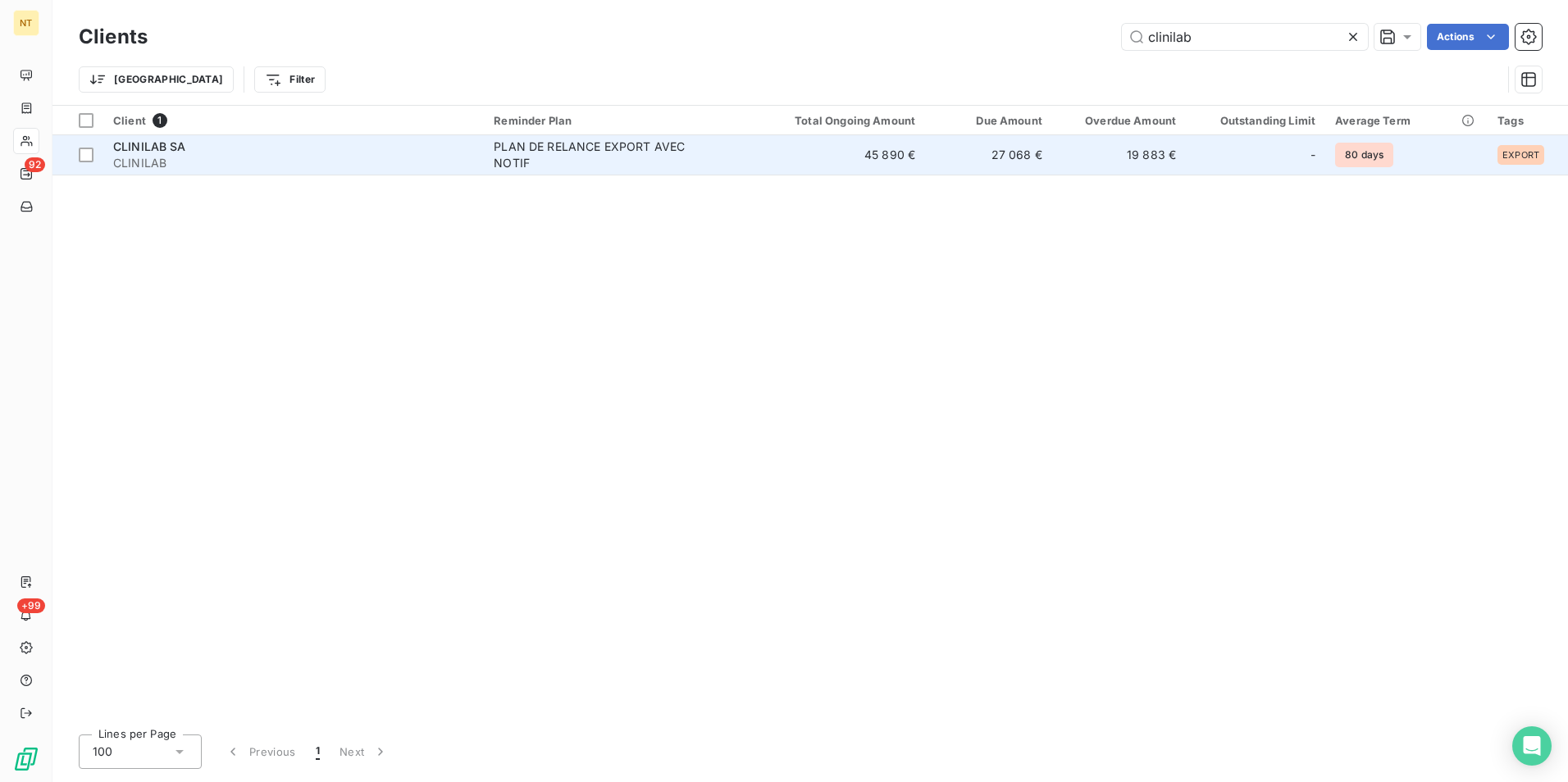
type input "clinilab"
click at [954, 159] on td "27 068 €" at bounding box center [987, 155] width 127 height 39
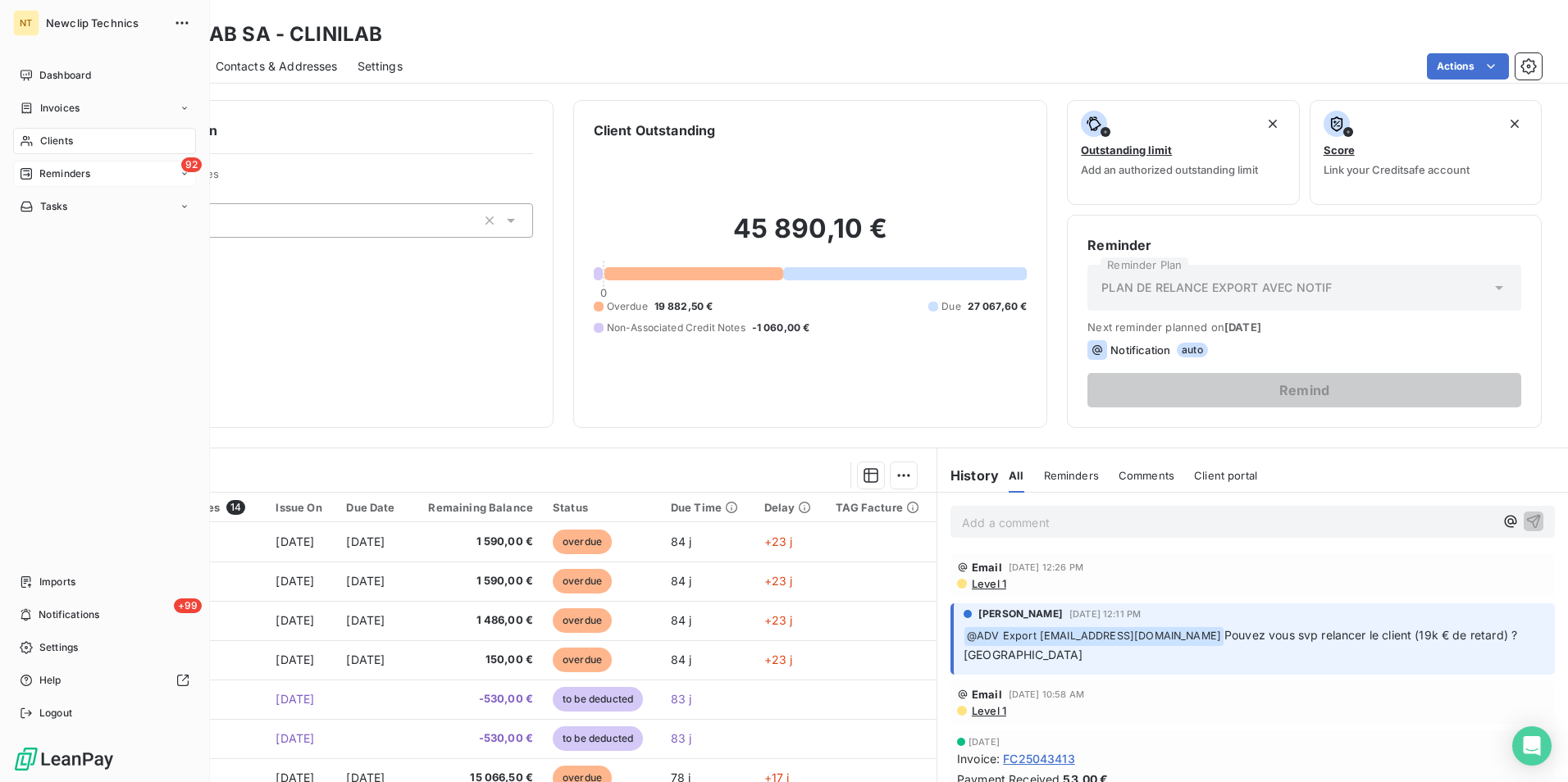
click at [28, 172] on icon at bounding box center [26, 174] width 13 height 13
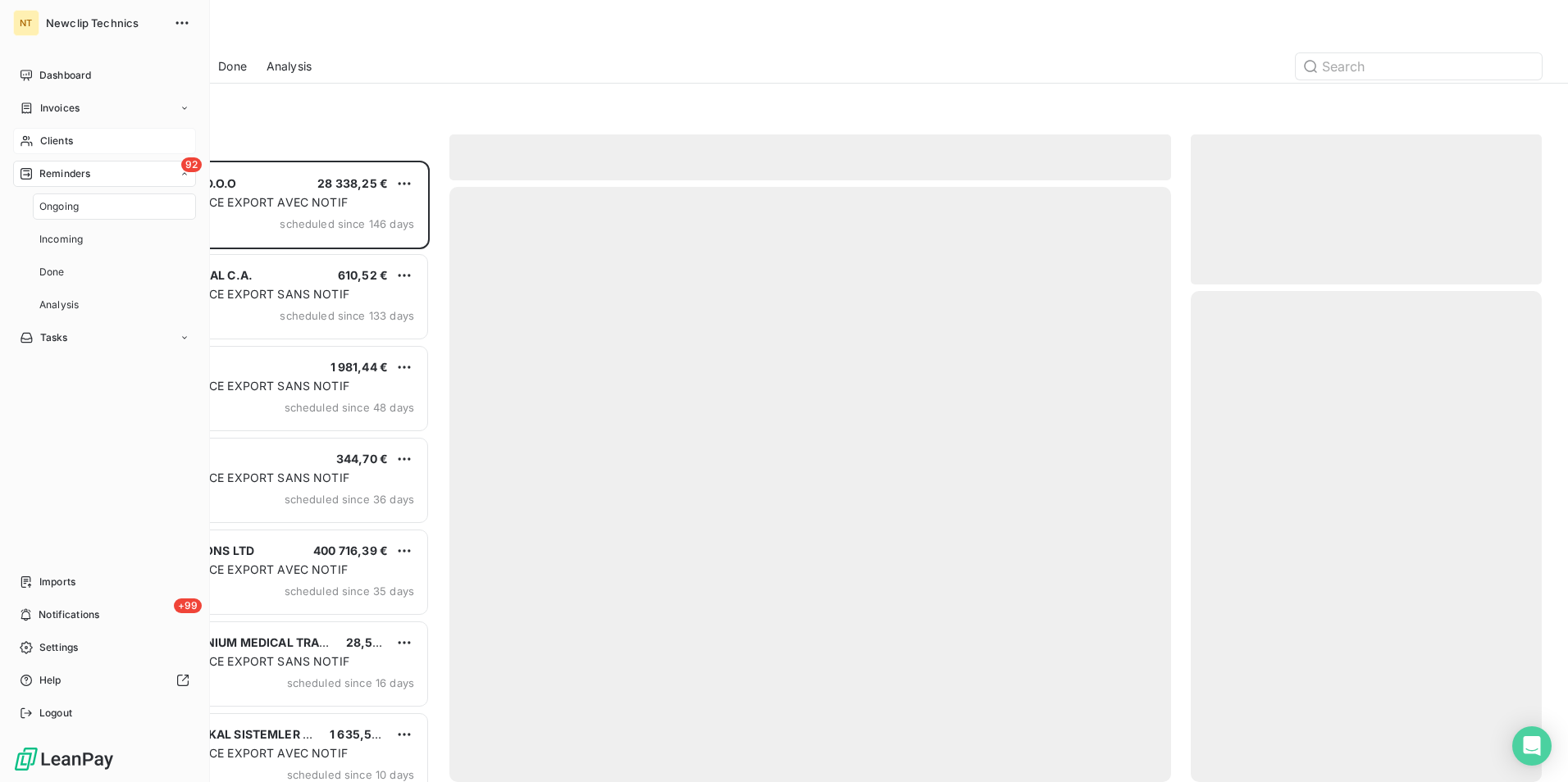
scroll to position [609, 339]
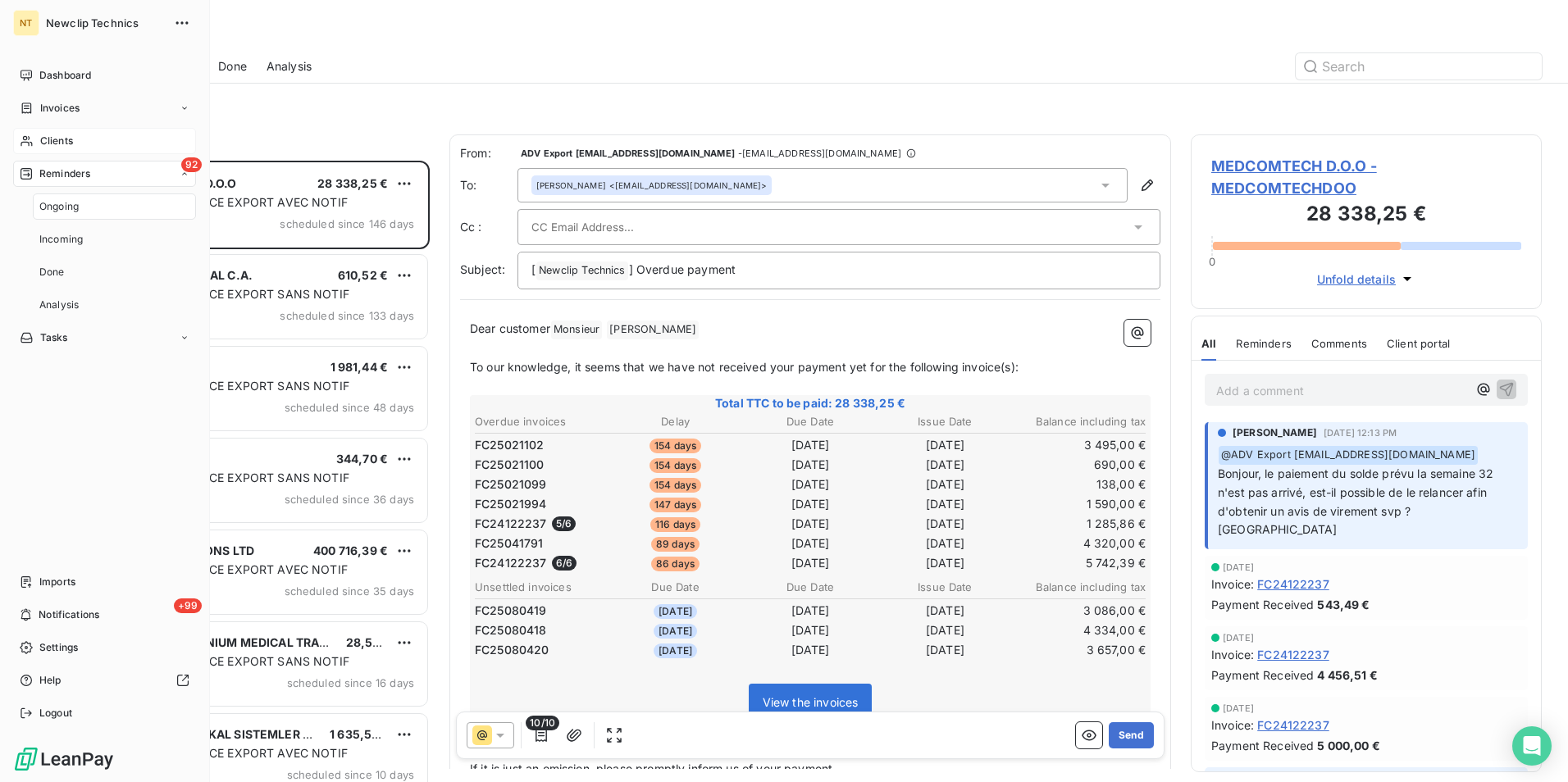
click at [56, 144] on span "Clients" at bounding box center [56, 141] width 33 height 15
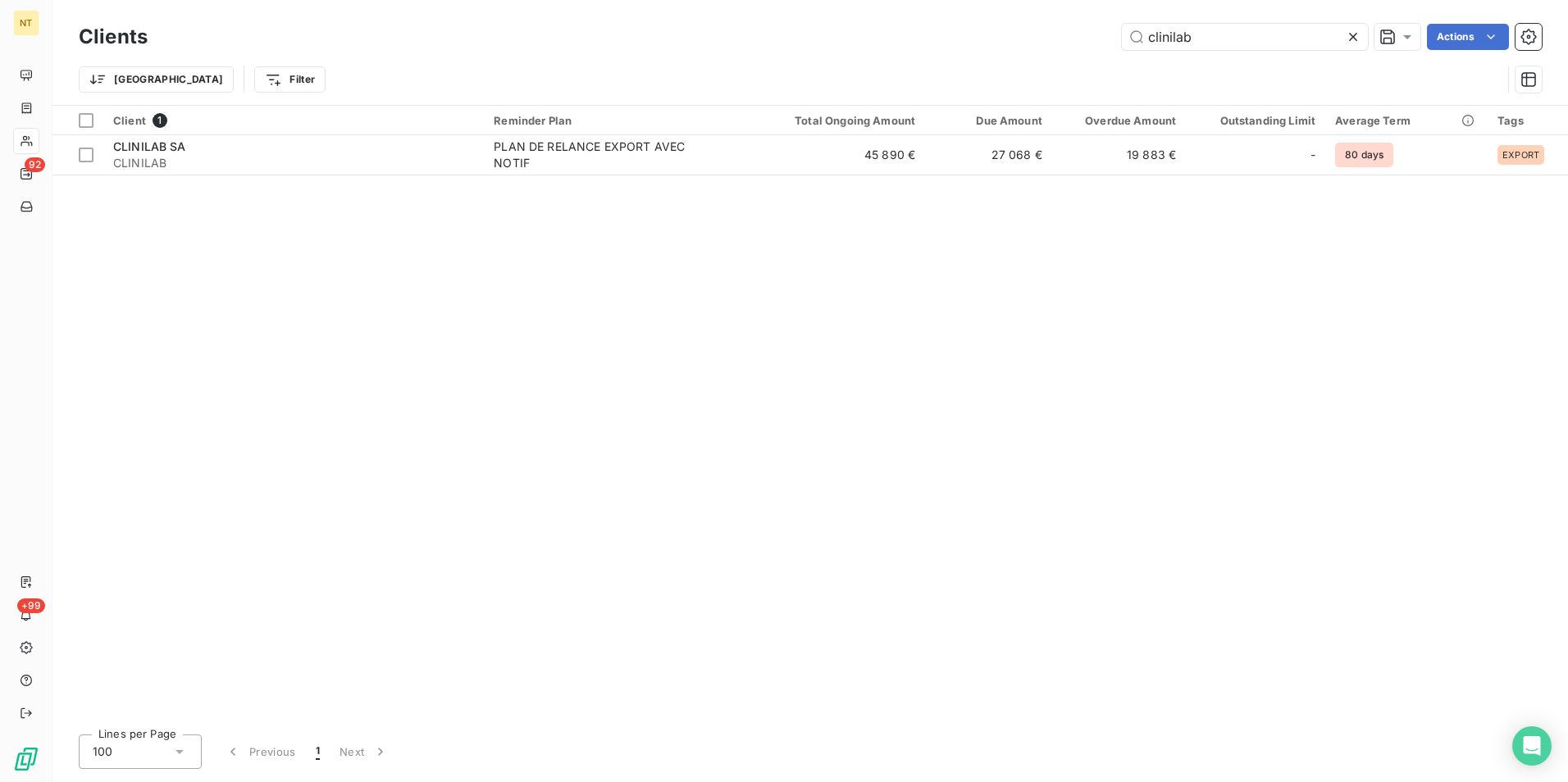
drag, startPoint x: 1209, startPoint y: 34, endPoint x: 1041, endPoint y: 50, distance: 168.8
click at [1041, 50] on div "Clients clinilab Actions" at bounding box center [810, 36] width 1463 height 35
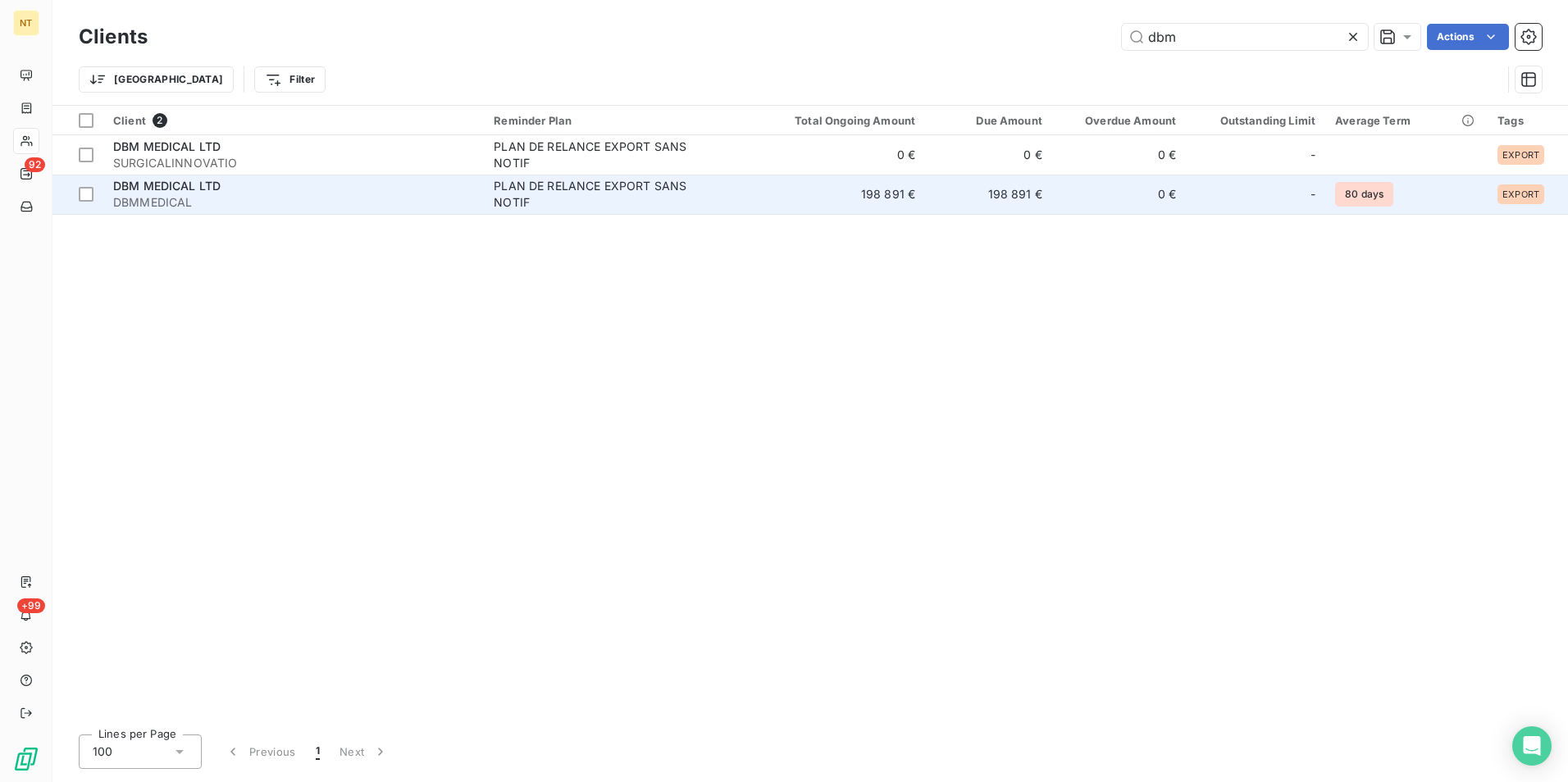
type input "dbm"
click at [995, 205] on td "198 891 €" at bounding box center [987, 194] width 127 height 39
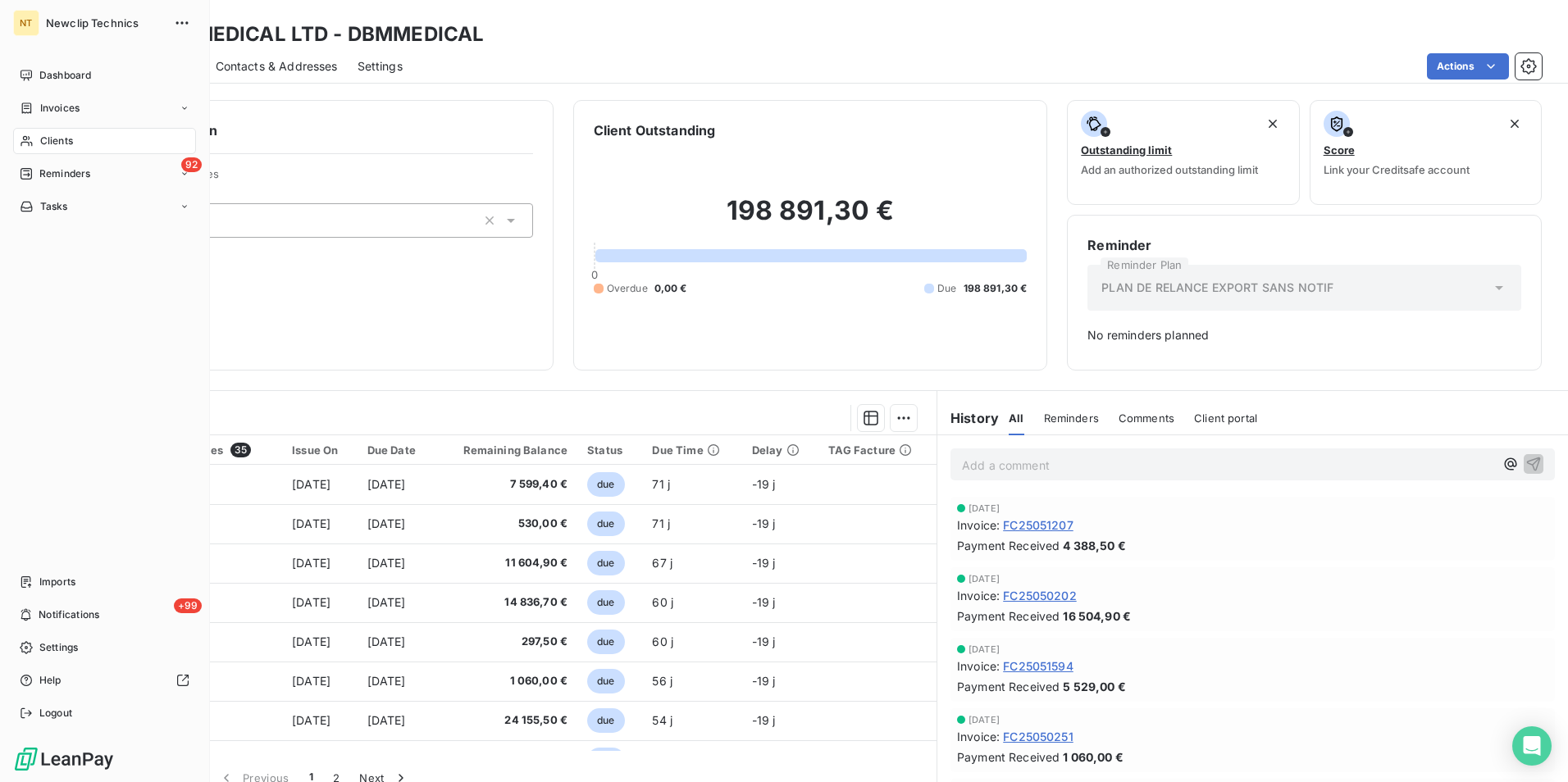
click at [84, 142] on div "Clients" at bounding box center [105, 141] width 183 height 27
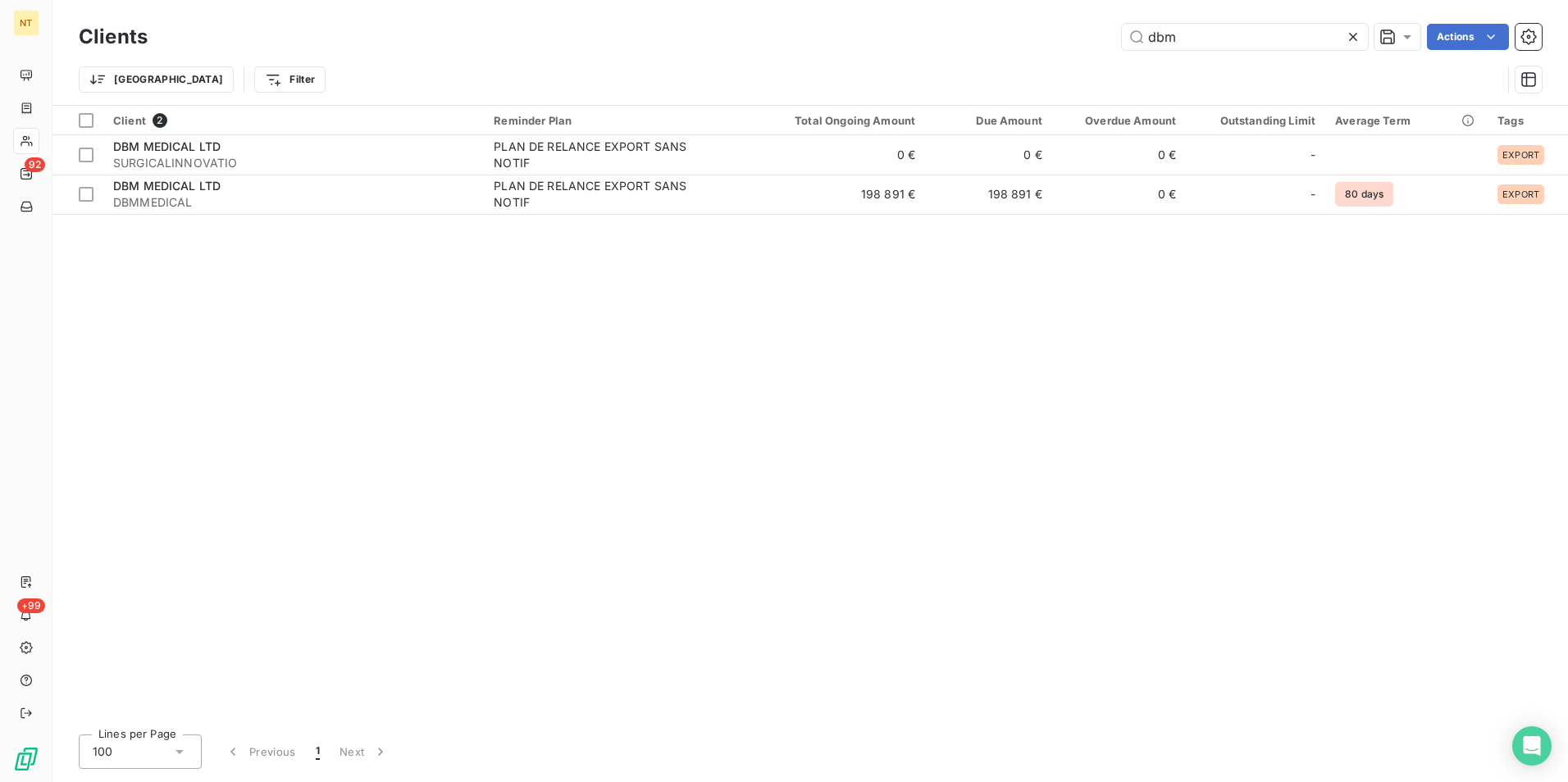
drag, startPoint x: 1283, startPoint y: 27, endPoint x: 997, endPoint y: 56, distance: 287.5
click at [1005, 60] on div "Clients dbm Actions Trier Filter" at bounding box center [810, 62] width 1463 height 85
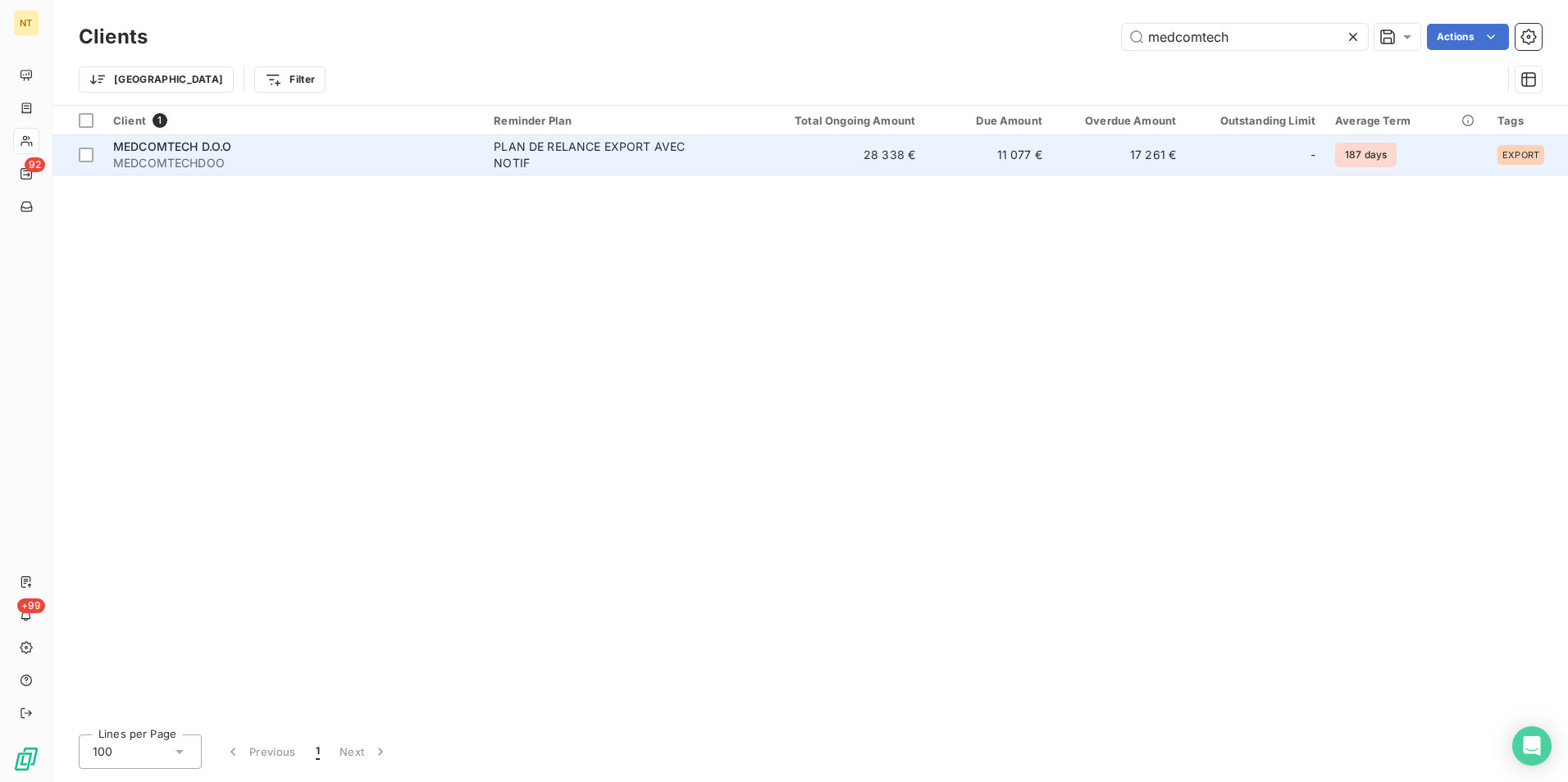
type input "medcomtech"
click at [946, 164] on td "11 077 €" at bounding box center [987, 155] width 127 height 39
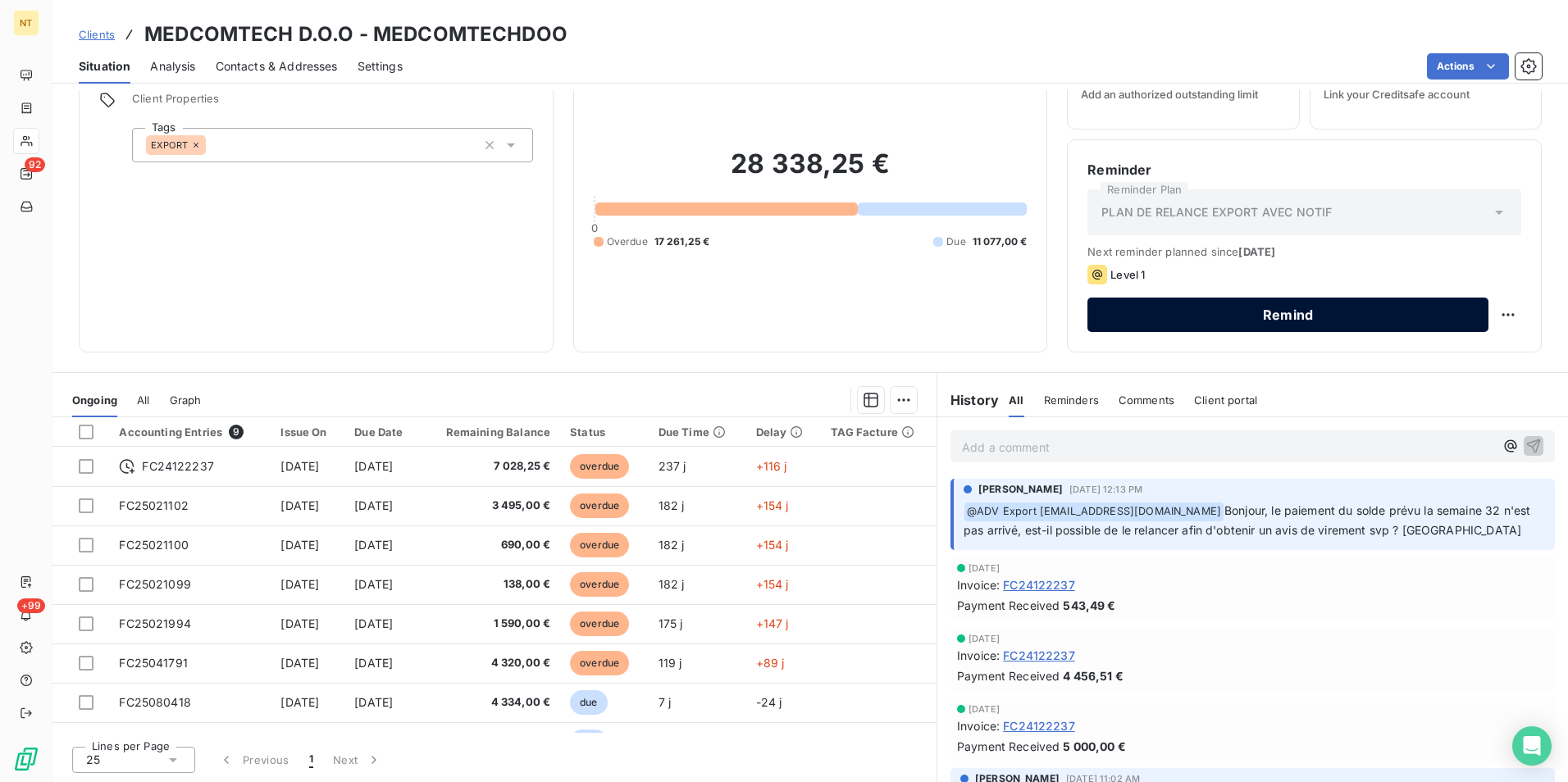
click at [1274, 314] on button "Remind" at bounding box center [1288, 315] width 401 height 35
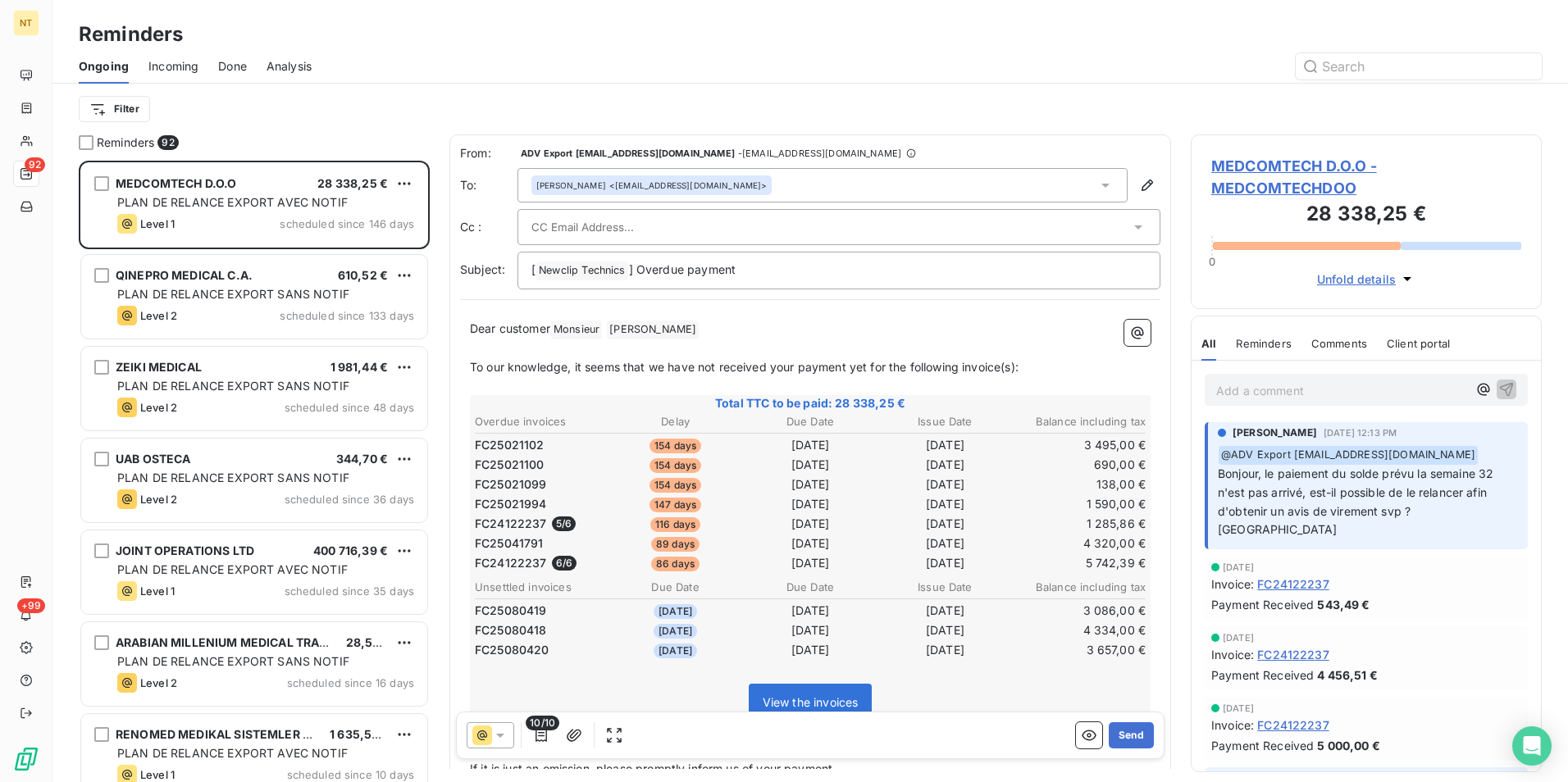
scroll to position [609, 339]
click at [720, 230] on div at bounding box center [830, 227] width 598 height 25
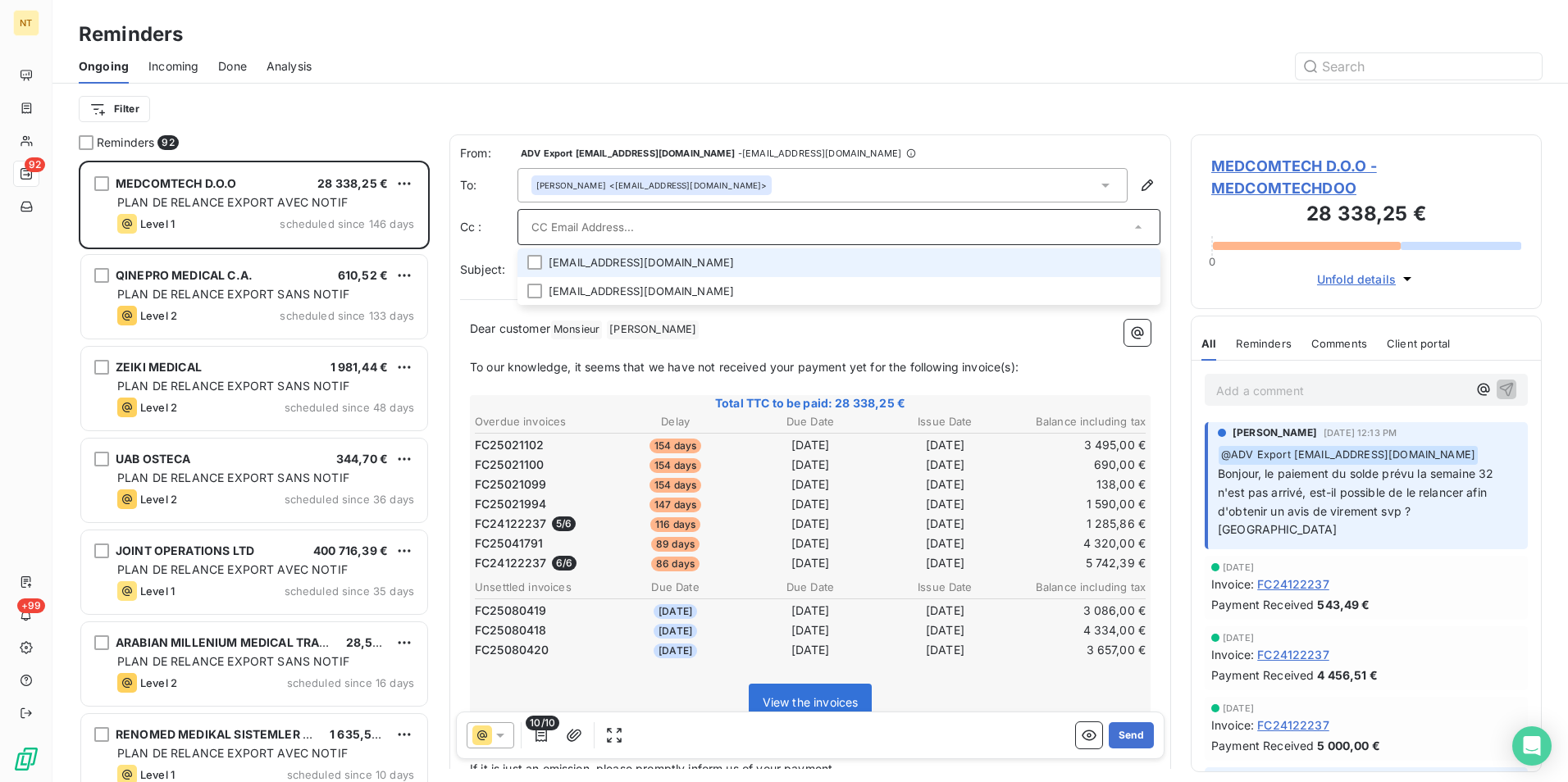
click at [664, 262] on li "tconil@newcliptechnics.com" at bounding box center [839, 262] width 643 height 28
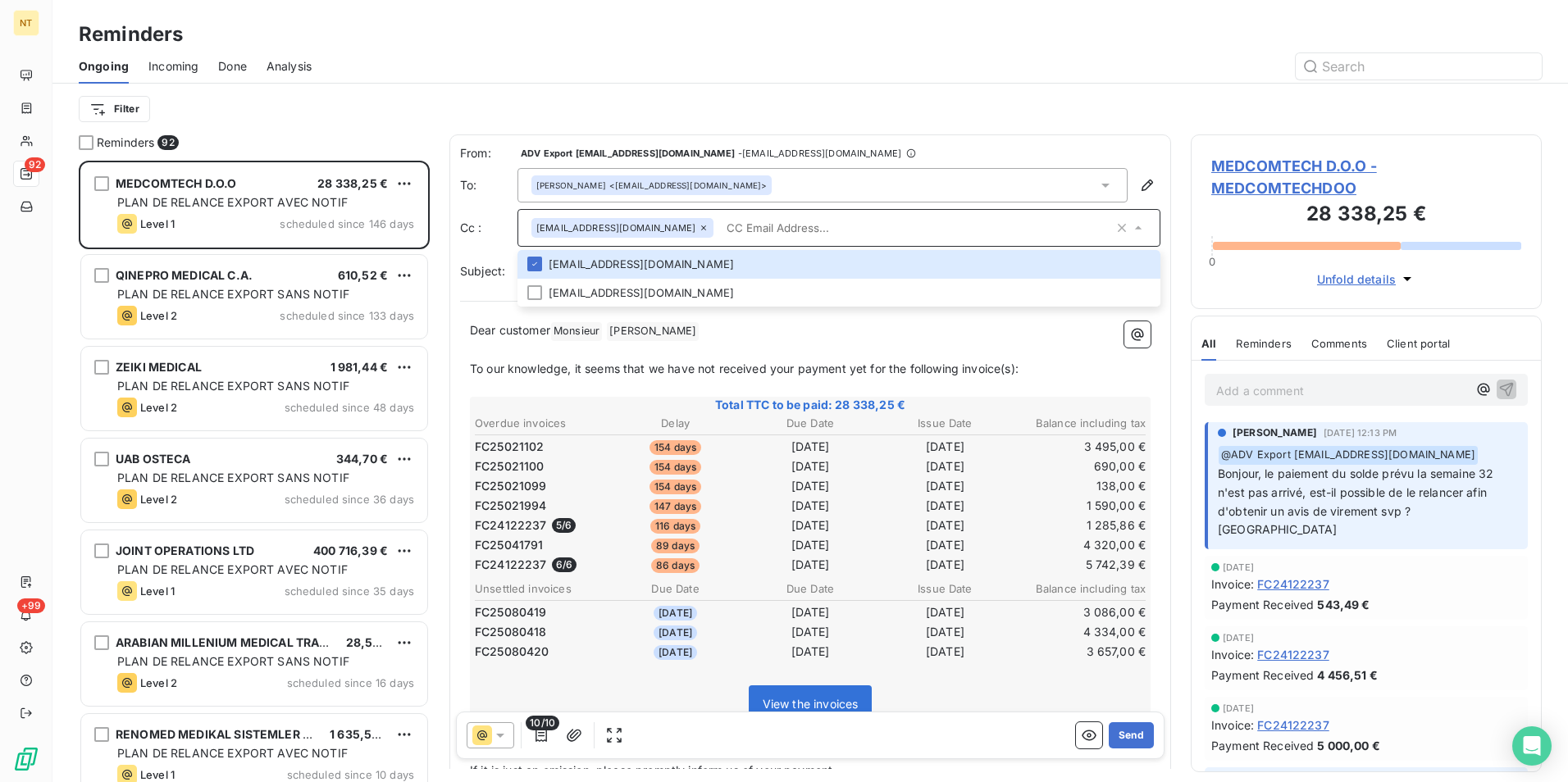
click at [798, 217] on input "text" at bounding box center [917, 228] width 394 height 25
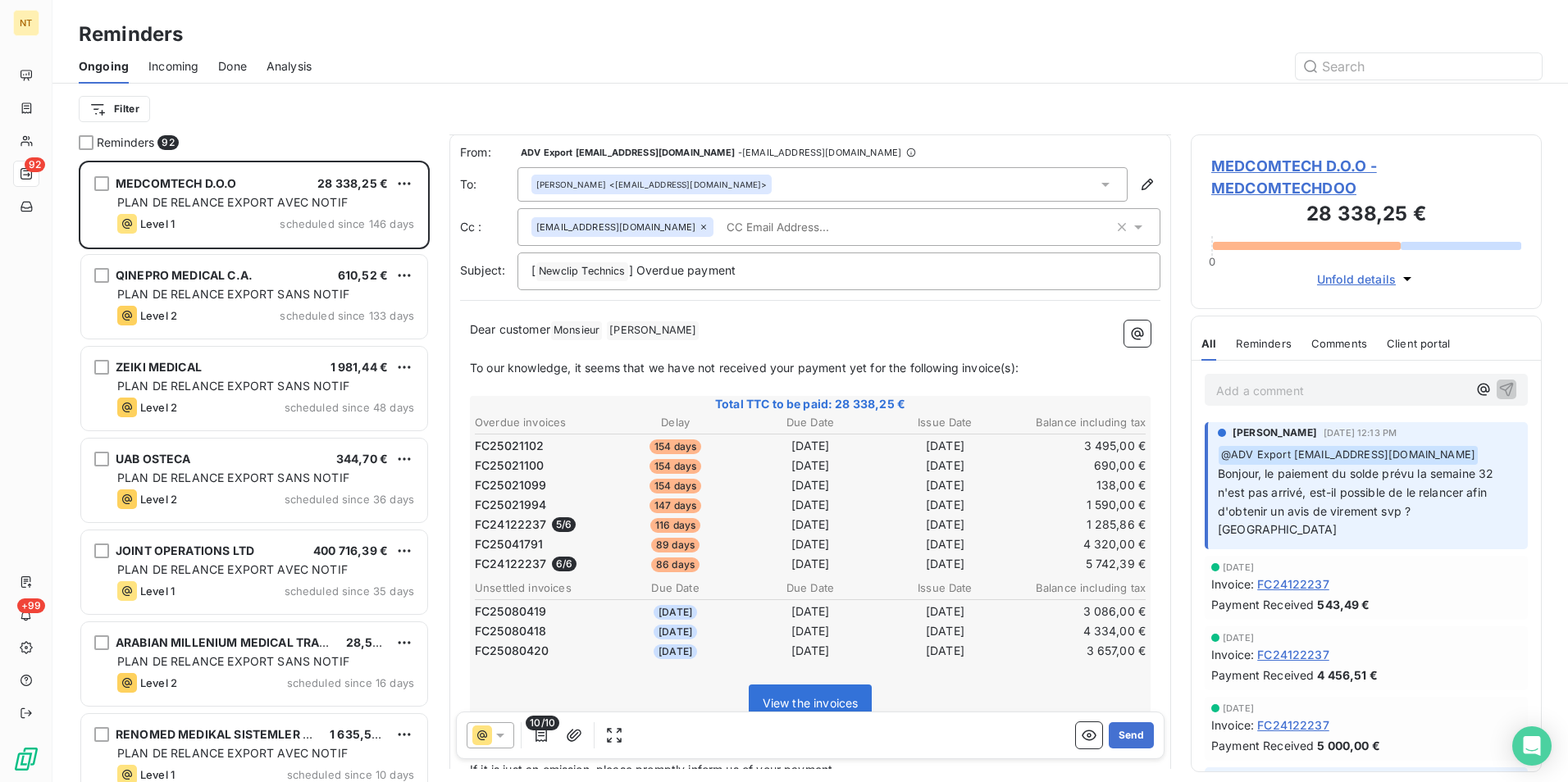
scroll to position [0, 0]
drag, startPoint x: 569, startPoint y: 329, endPoint x: 497, endPoint y: 325, distance: 72.1
click at [497, 325] on p "Dear customer Monsieur ﻿ Vujanović ﻿ ﻿" at bounding box center [810, 332] width 681 height 20
